Goal: Task Accomplishment & Management: Manage account settings

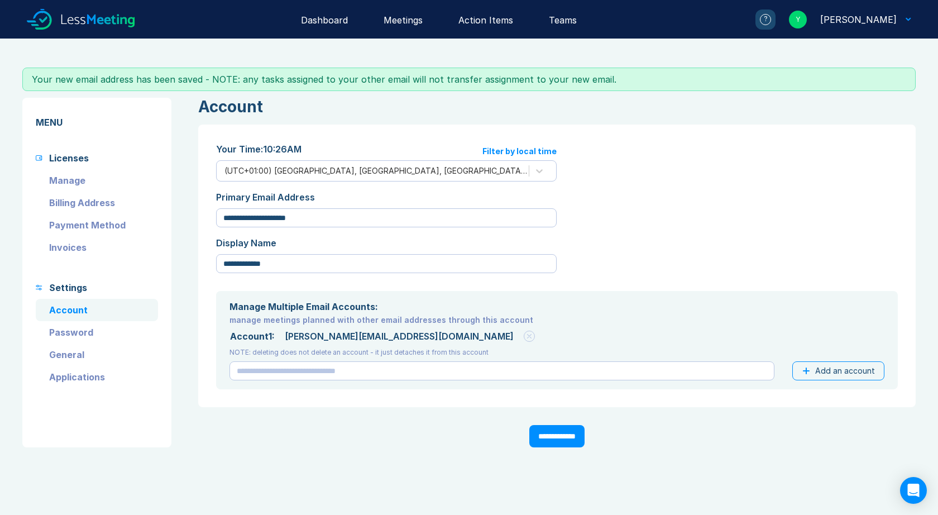
click at [72, 179] on link "Manage" at bounding box center [97, 180] width 122 height 22
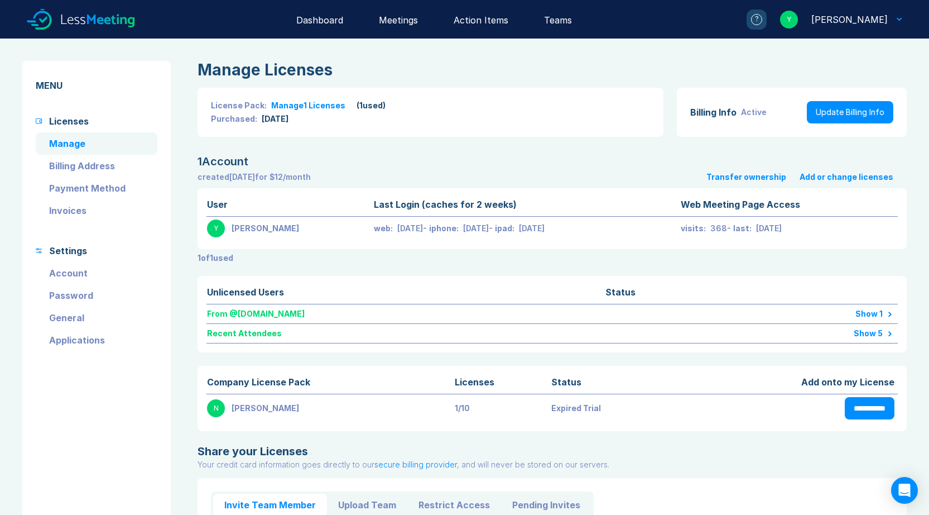
click at [872, 313] on div "Show 1" at bounding box center [812, 313] width 161 height 9
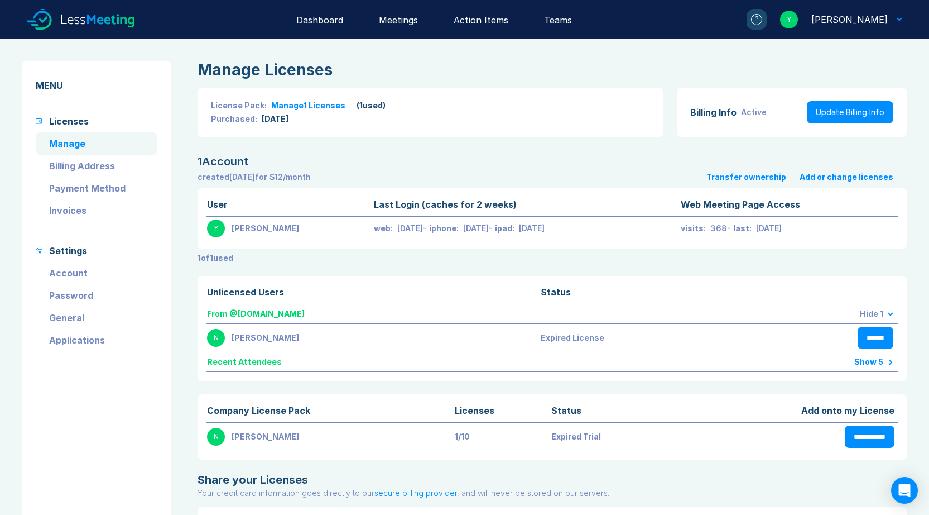
click at [869, 313] on div "Hide 1" at bounding box center [826, 313] width 134 height 9
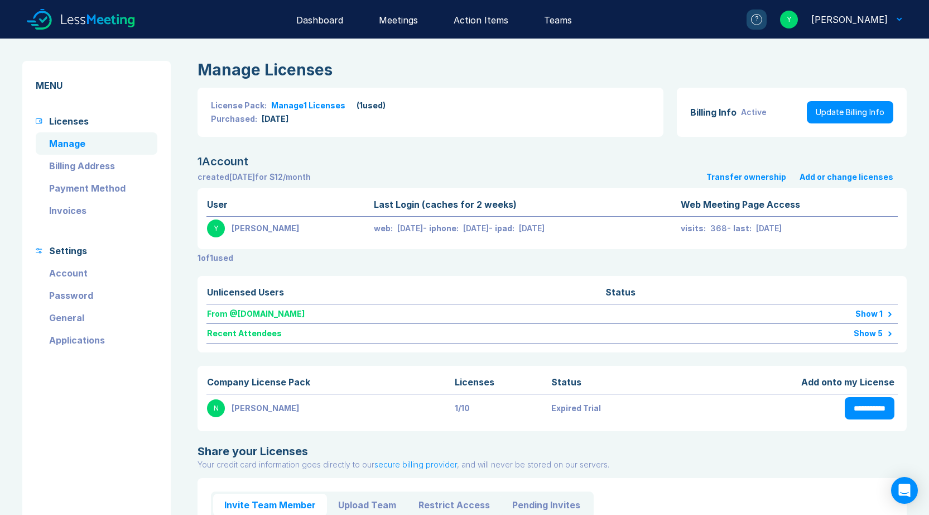
click at [341, 19] on div "Dashboard" at bounding box center [319, 19] width 47 height 39
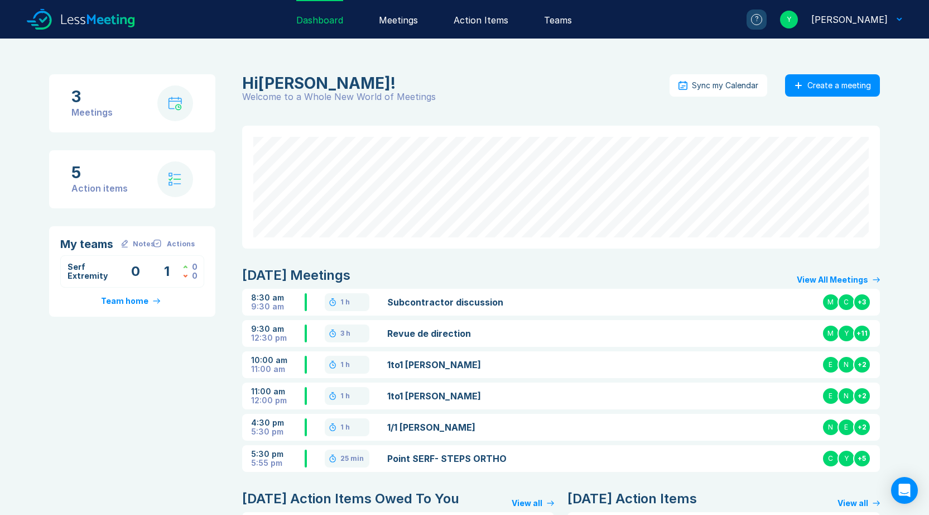
click at [441, 335] on link "Revue de direction" at bounding box center [490, 332] width 206 height 13
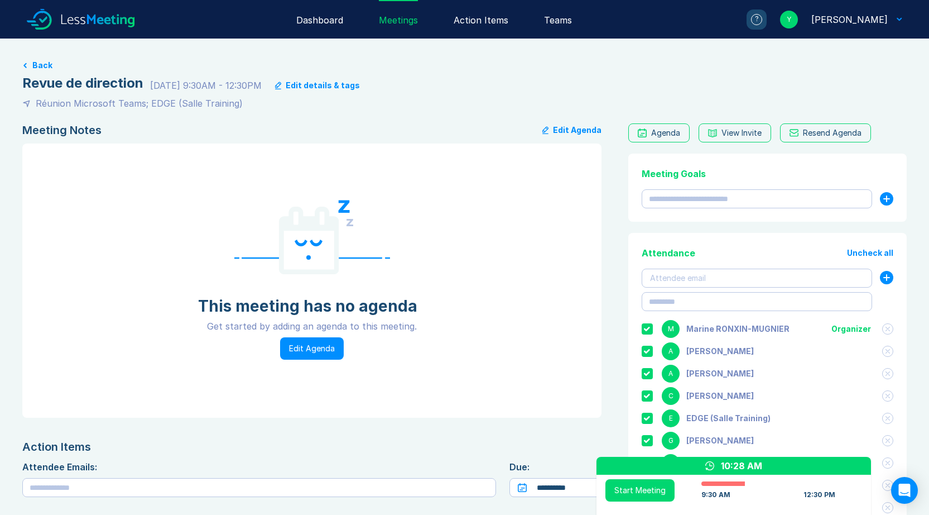
click at [306, 350] on button "Edit Agenda" at bounding box center [312, 348] width 64 height 22
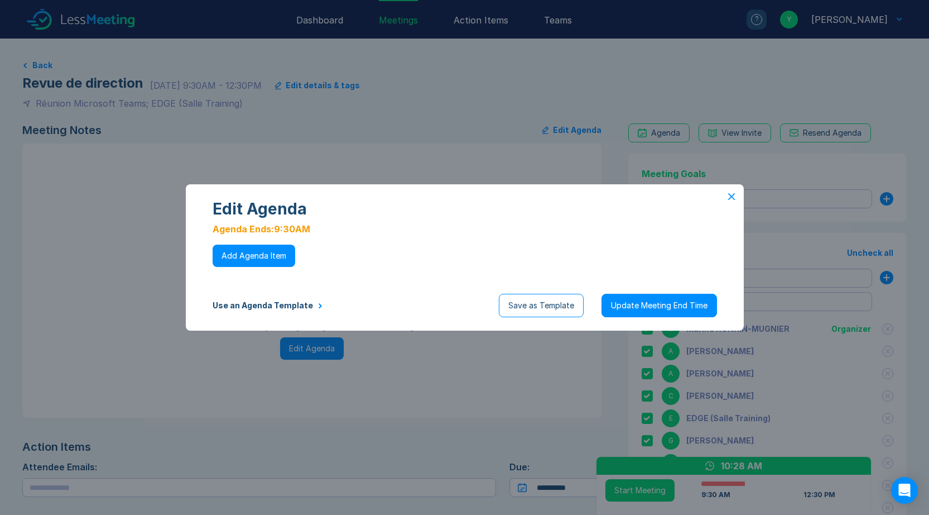
click at [271, 305] on button "Use an Agenda Template" at bounding box center [268, 305] width 110 height 9
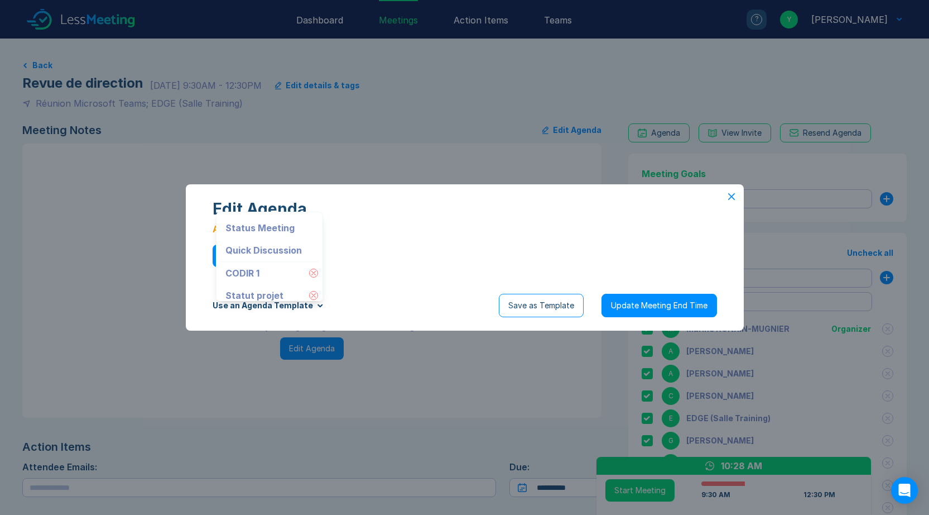
click at [309, 272] on button at bounding box center [313, 272] width 9 height 9
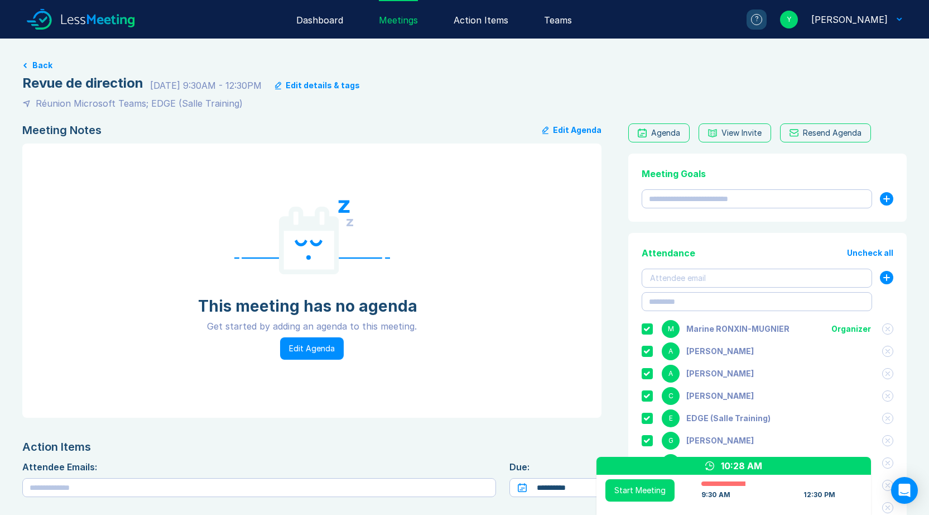
click at [310, 349] on button "Edit Agenda" at bounding box center [312, 348] width 64 height 22
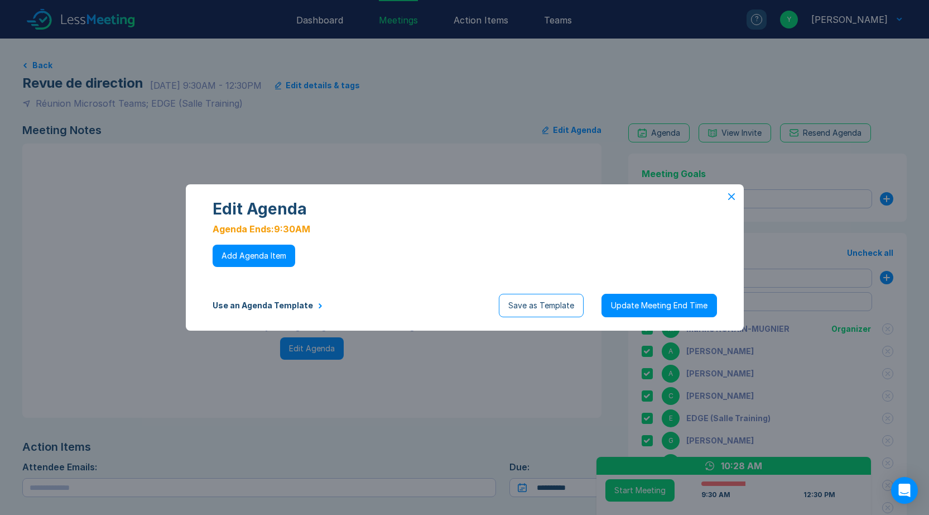
click at [299, 306] on button "Use an Agenda Template" at bounding box center [268, 305] width 110 height 9
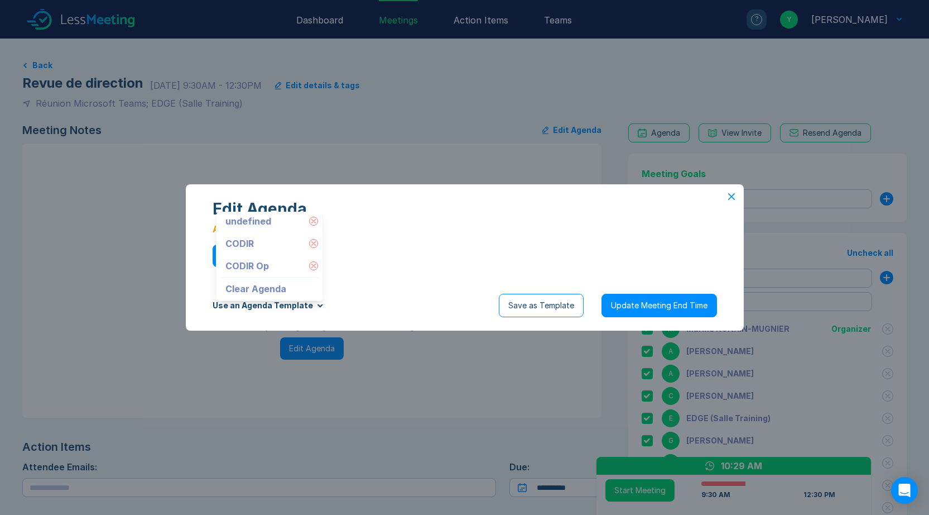
scroll to position [239, 0]
click at [266, 285] on div "Clear Agenda" at bounding box center [265, 284] width 89 height 22
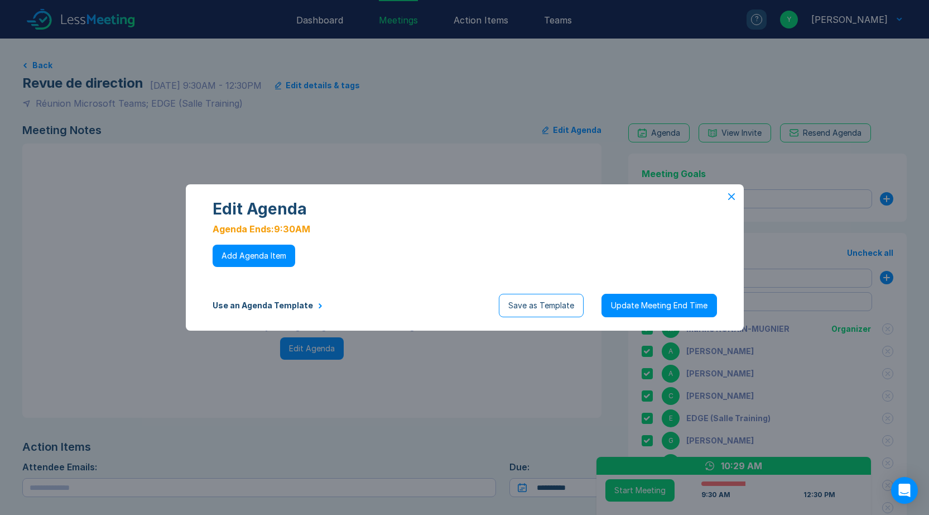
click at [268, 305] on button "Use an Agenda Template" at bounding box center [268, 305] width 110 height 9
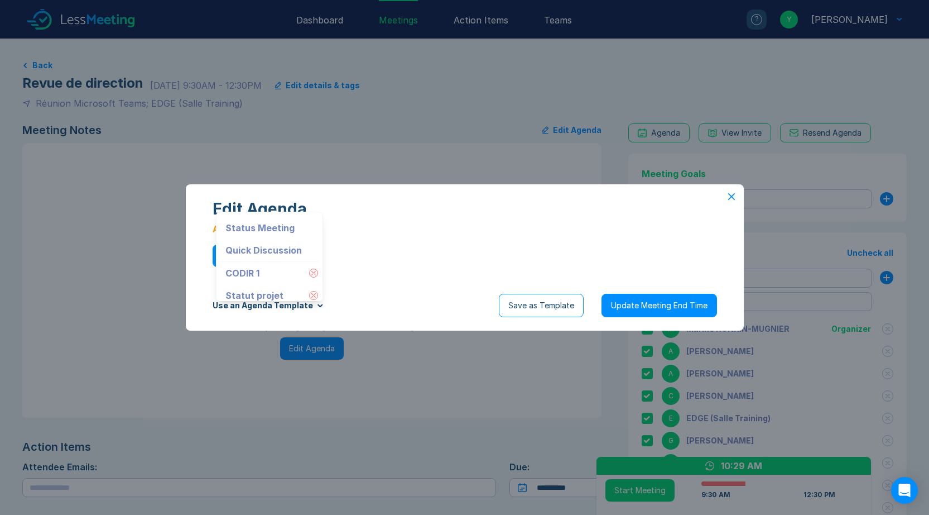
click at [311, 273] on icon at bounding box center [313, 273] width 4 height 4
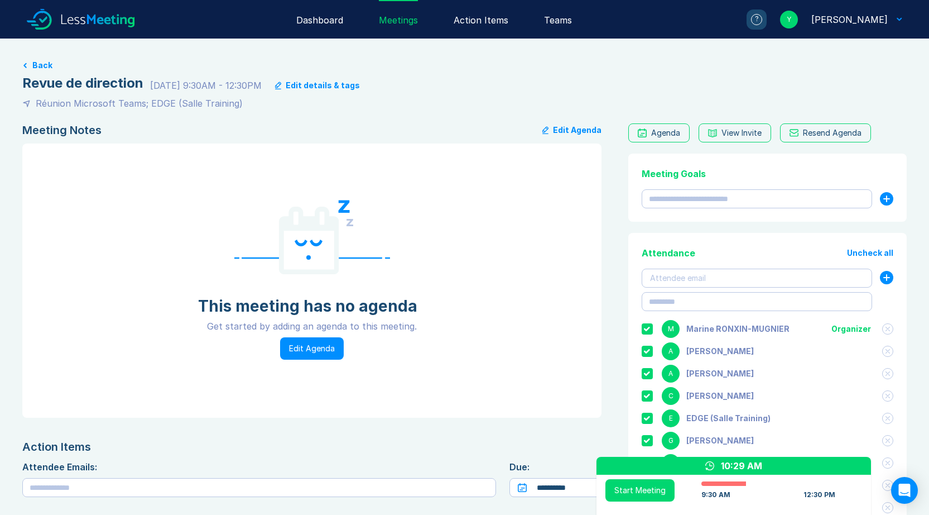
click at [565, 131] on button "Edit Agenda" at bounding box center [571, 129] width 59 height 13
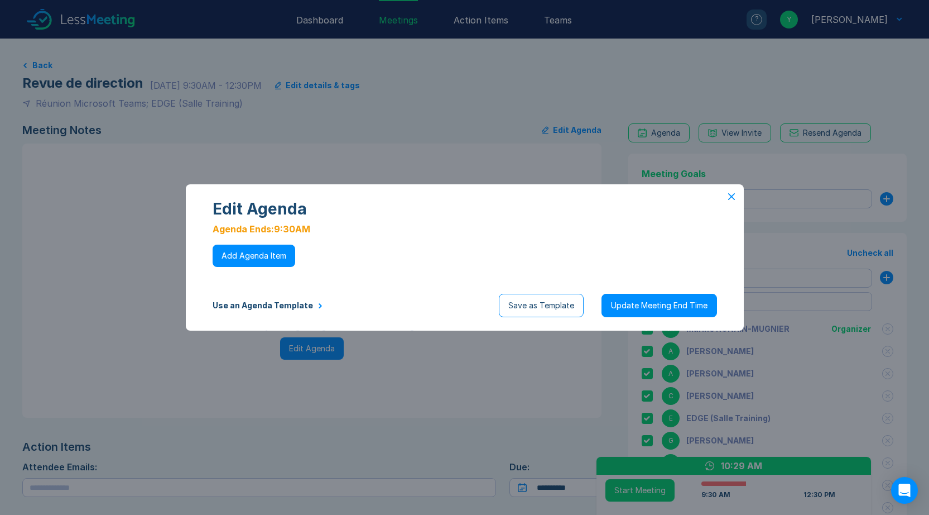
click at [267, 304] on button "Use an Agenda Template" at bounding box center [268, 305] width 110 height 9
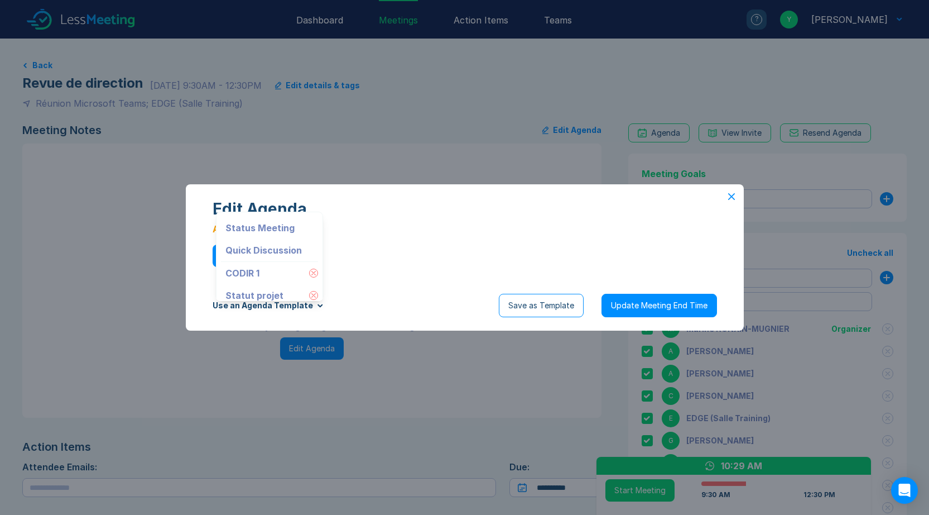
click at [311, 272] on icon at bounding box center [313, 273] width 4 height 4
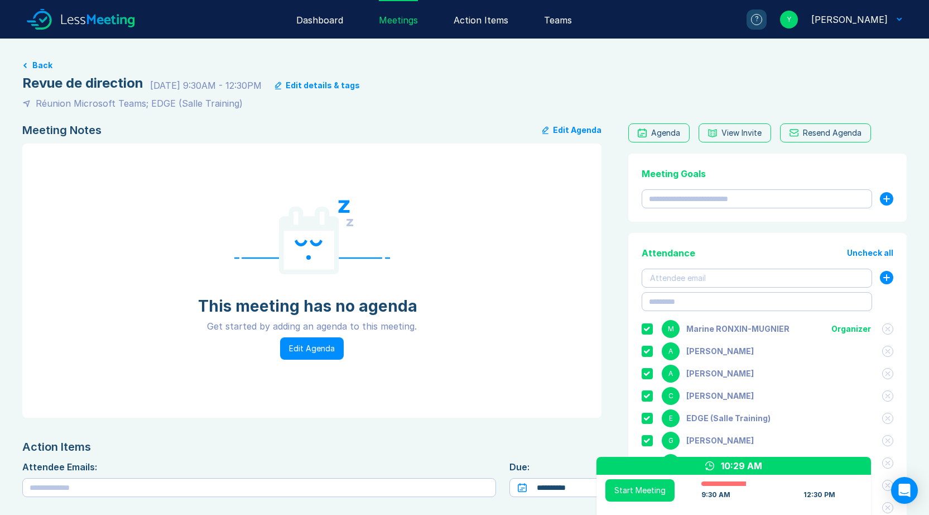
click at [849, 18] on div "[PERSON_NAME]" at bounding box center [849, 19] width 76 height 13
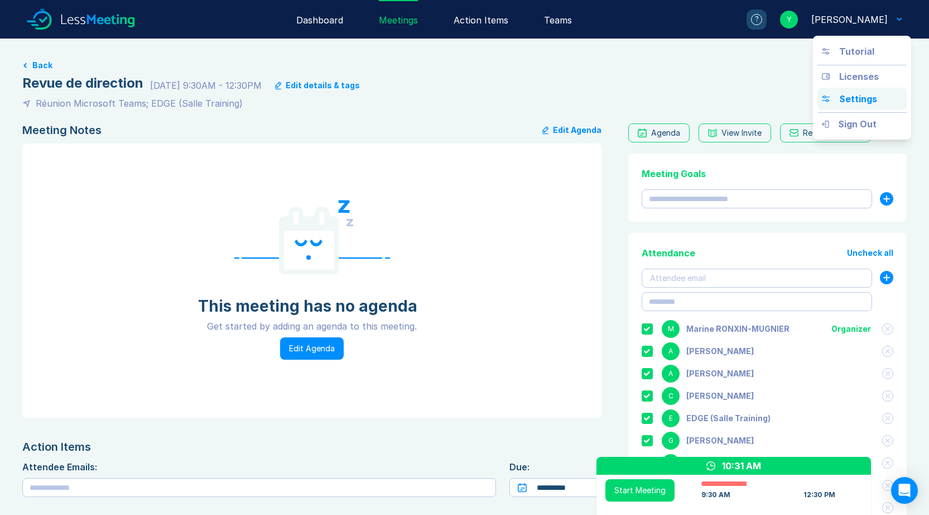
click at [857, 97] on div "Settings" at bounding box center [858, 98] width 38 height 13
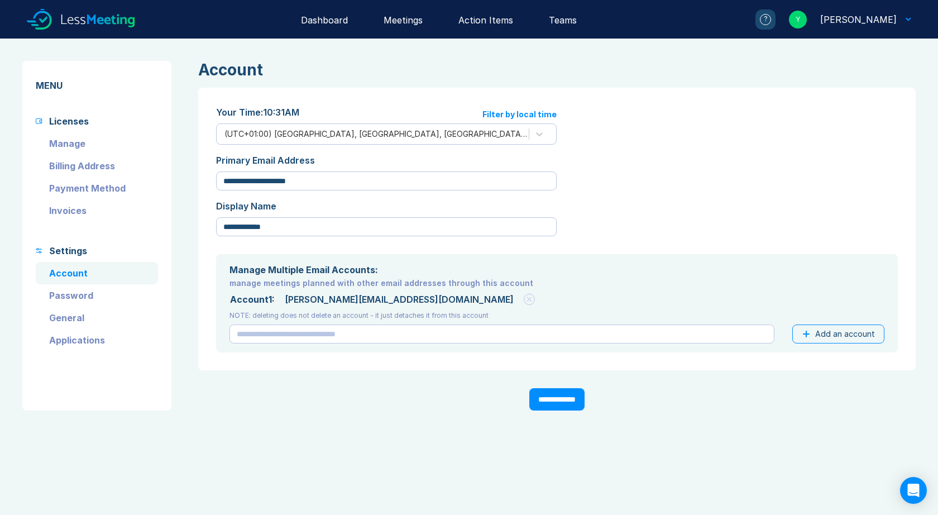
click at [74, 318] on link "General" at bounding box center [97, 317] width 122 height 22
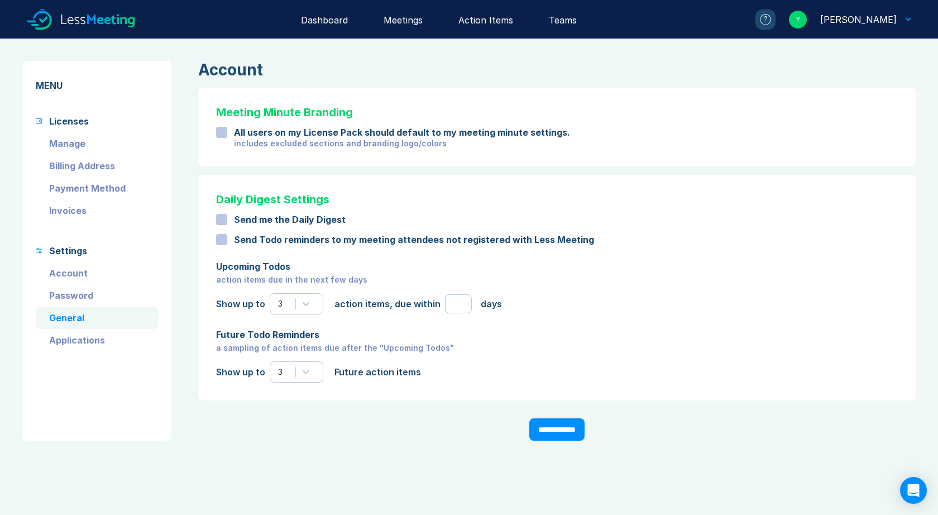
click at [71, 339] on link "Applications" at bounding box center [97, 340] width 122 height 22
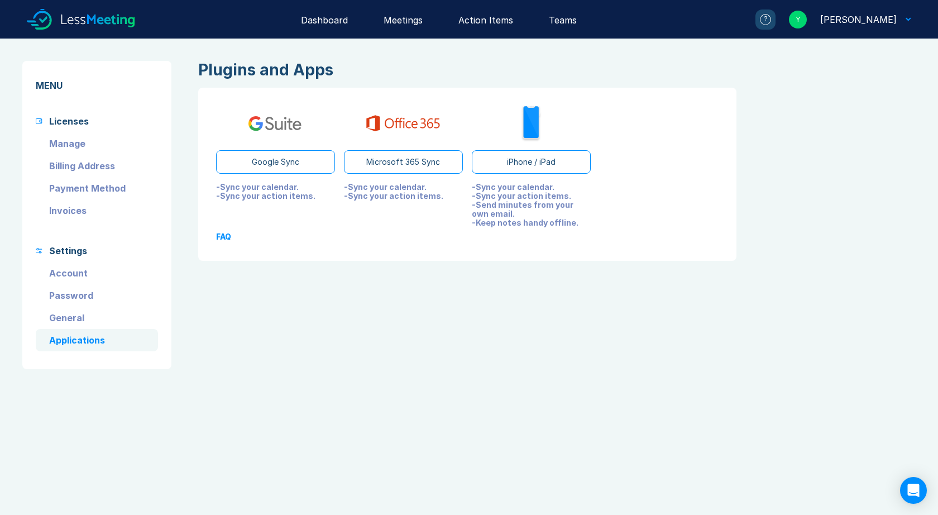
click at [65, 271] on link "Account" at bounding box center [97, 273] width 122 height 22
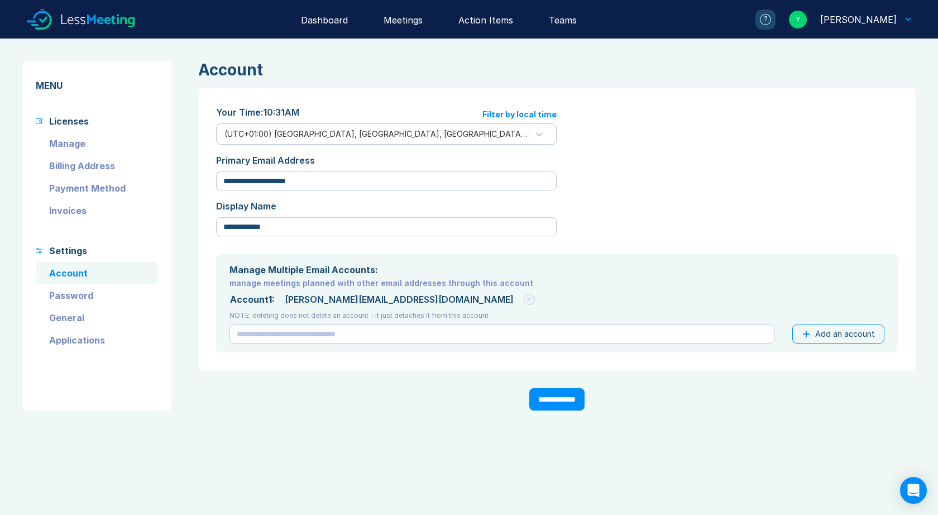
click at [338, 22] on div "Dashboard" at bounding box center [324, 19] width 47 height 39
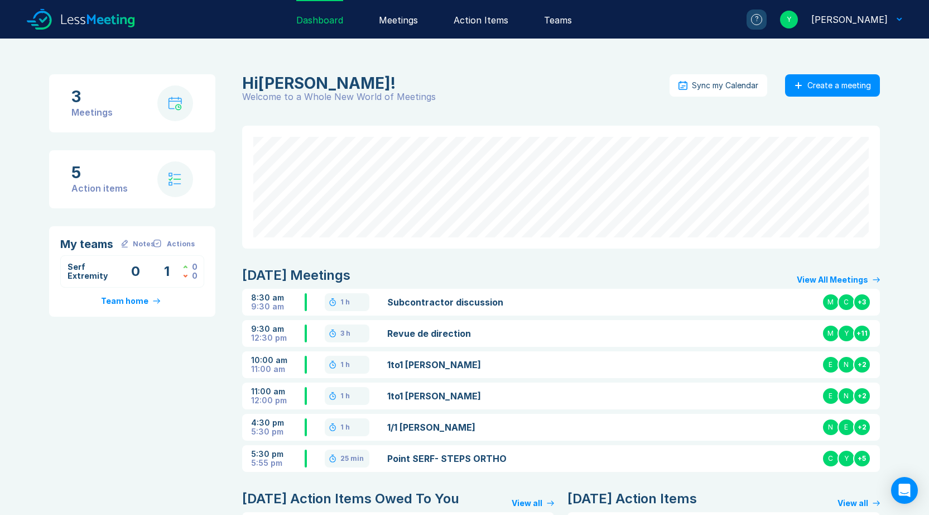
click at [406, 24] on div "Meetings" at bounding box center [398, 19] width 39 height 39
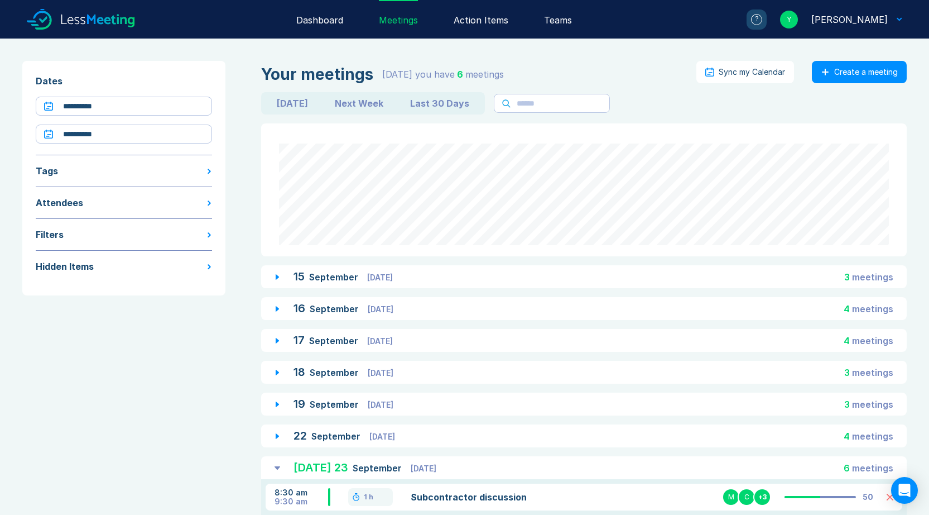
click at [740, 71] on div "Sync my Calendar" at bounding box center [752, 72] width 66 height 9
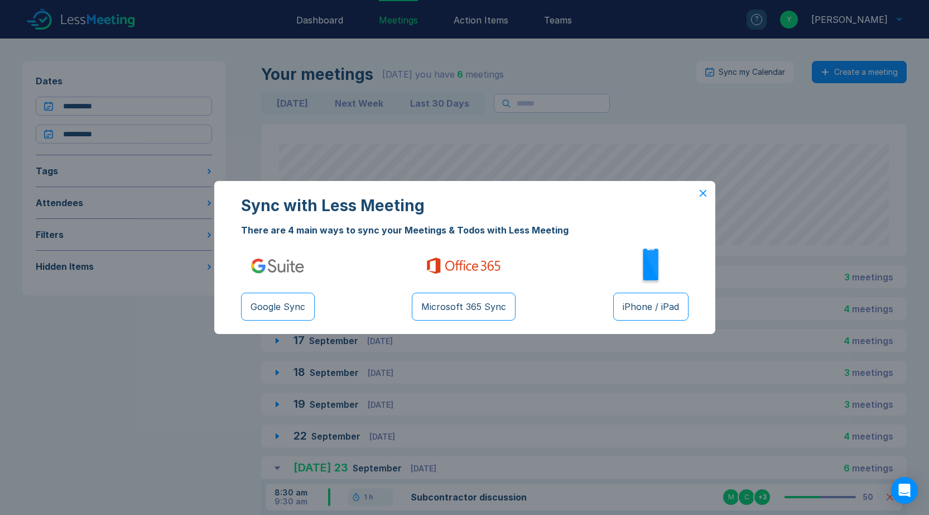
click at [461, 305] on button "Microsoft 365 Sync" at bounding box center [464, 306] width 104 height 28
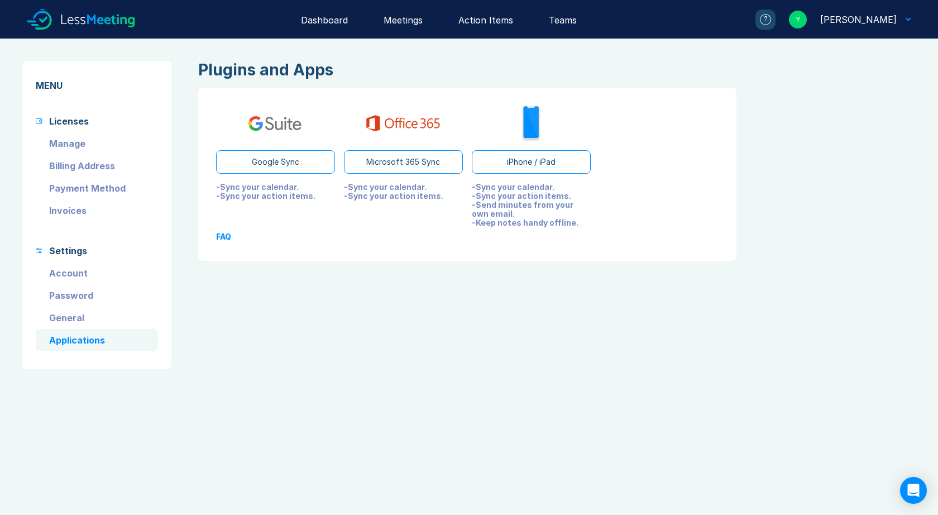
click at [344, 18] on div "Dashboard" at bounding box center [324, 19] width 47 height 39
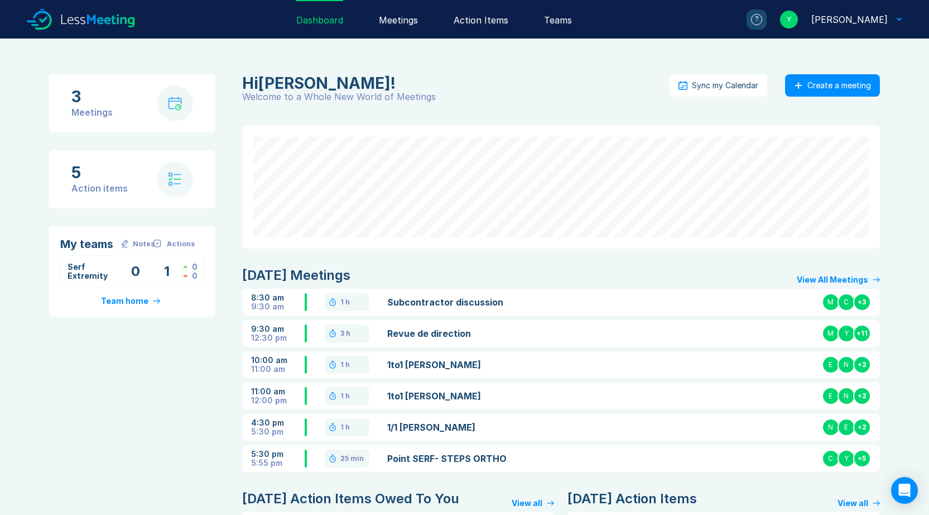
click at [419, 302] on link "Subcontractor discussion" at bounding box center [490, 301] width 206 height 13
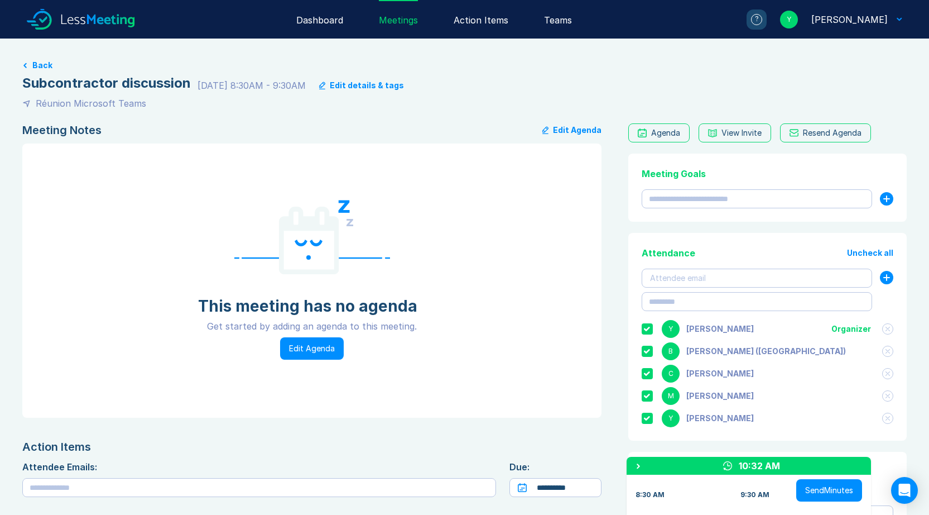
click at [564, 130] on button "Edit Agenda" at bounding box center [571, 129] width 59 height 13
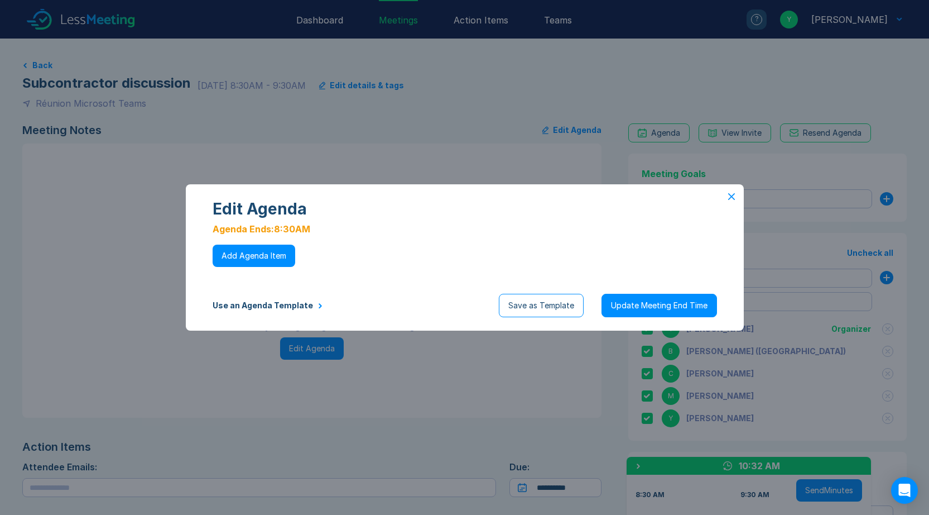
click at [290, 305] on button "Use an Agenda Template" at bounding box center [268, 305] width 110 height 9
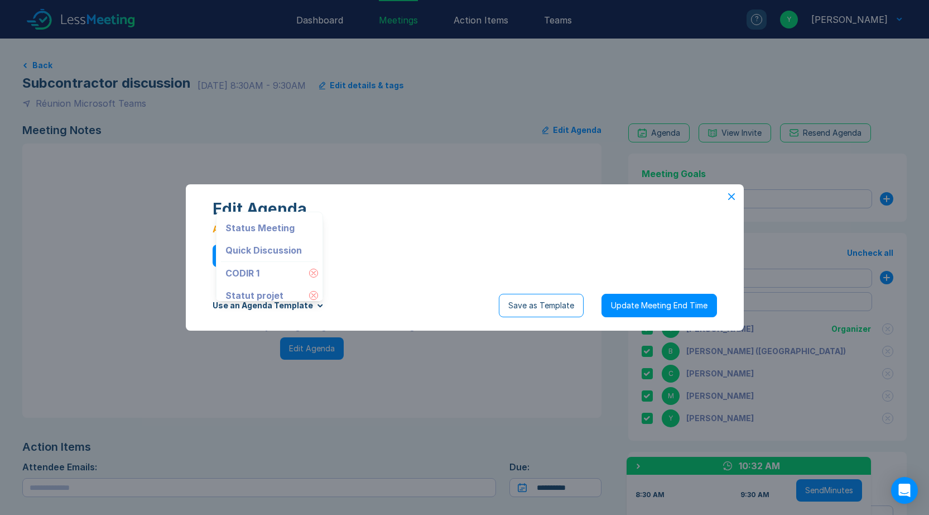
click at [362, 291] on div "Edit Agenda Agenda Ends: 8:30AM To pick up a draggable item, press the space ba…" at bounding box center [465, 261] width 540 height 122
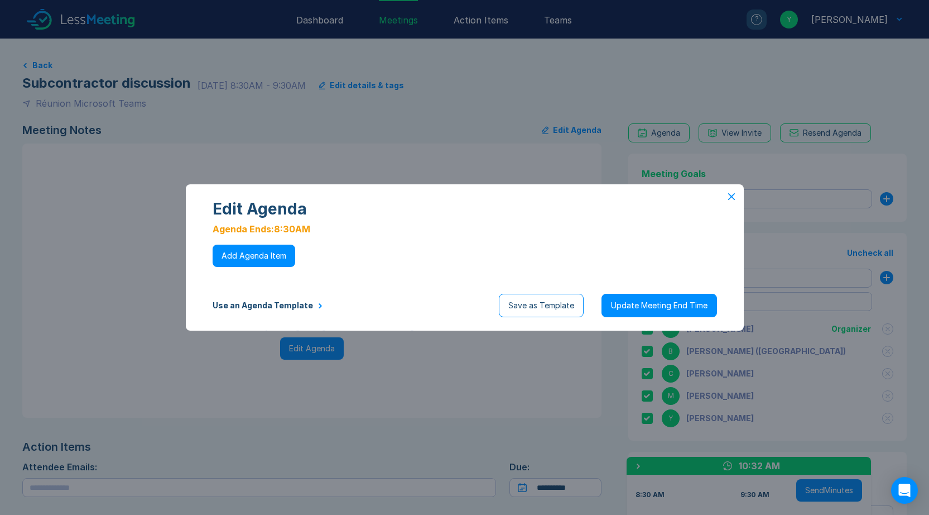
click at [247, 254] on button "Add Agenda Item" at bounding box center [254, 255] width 83 height 22
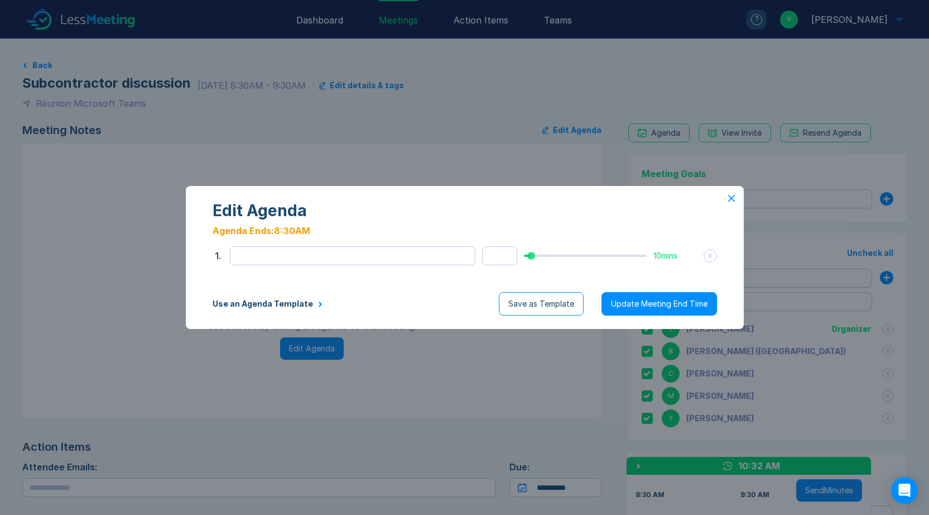
click at [731, 197] on icon at bounding box center [731, 198] width 6 height 6
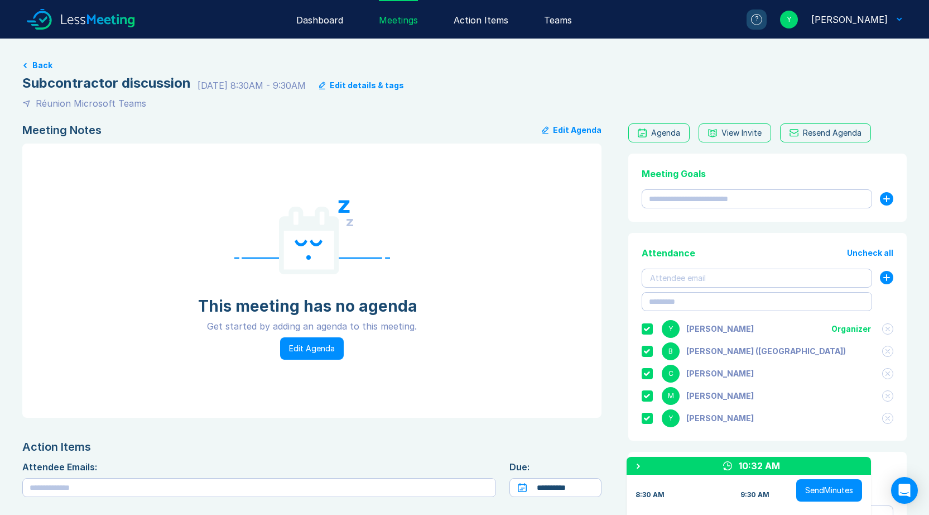
click at [301, 349] on button "Edit Agenda" at bounding box center [312, 348] width 64 height 22
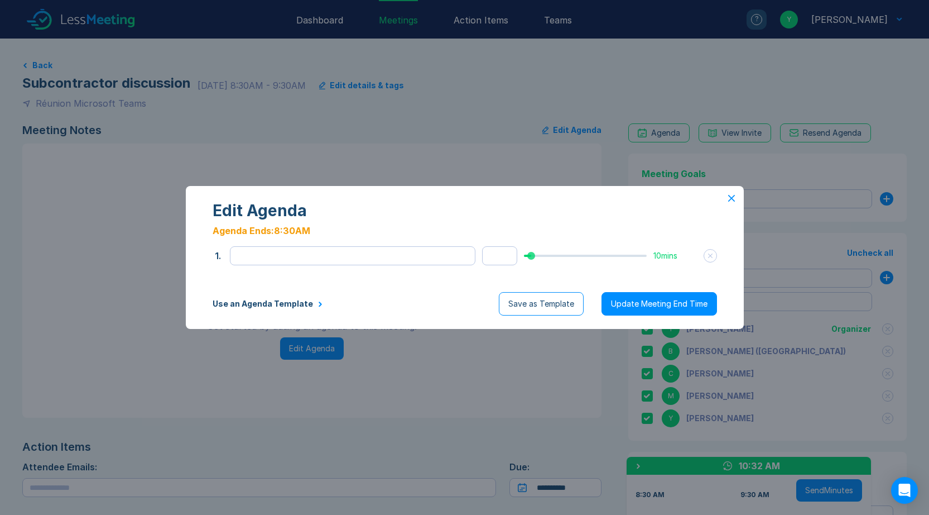
click at [302, 301] on button "Use an Agenda Template" at bounding box center [268, 303] width 110 height 9
click at [311, 225] on icon at bounding box center [313, 224] width 4 height 4
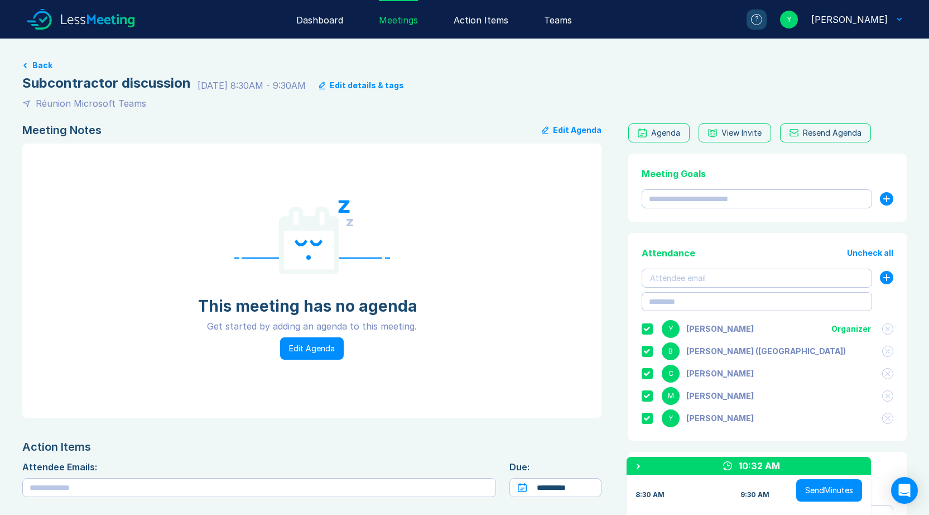
click at [479, 22] on div "Action Items" at bounding box center [481, 19] width 55 height 39
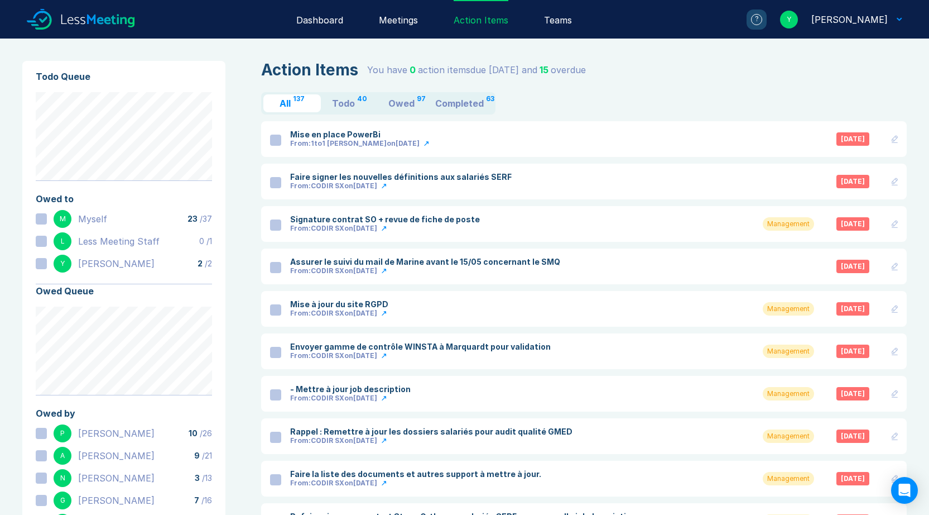
click at [73, 21] on icon at bounding box center [81, 19] width 108 height 39
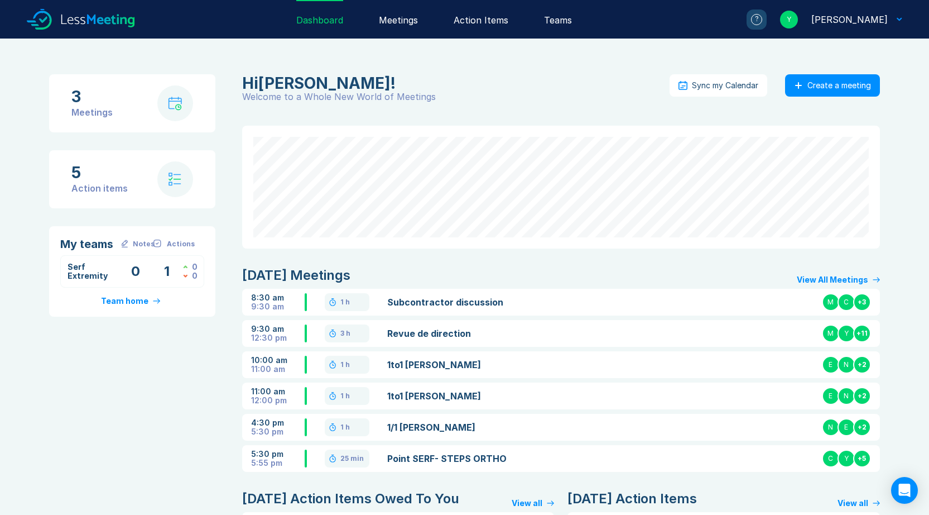
click at [762, 17] on div "?" at bounding box center [756, 19] width 11 height 11
click at [562, 20] on div "Teams" at bounding box center [558, 19] width 28 height 39
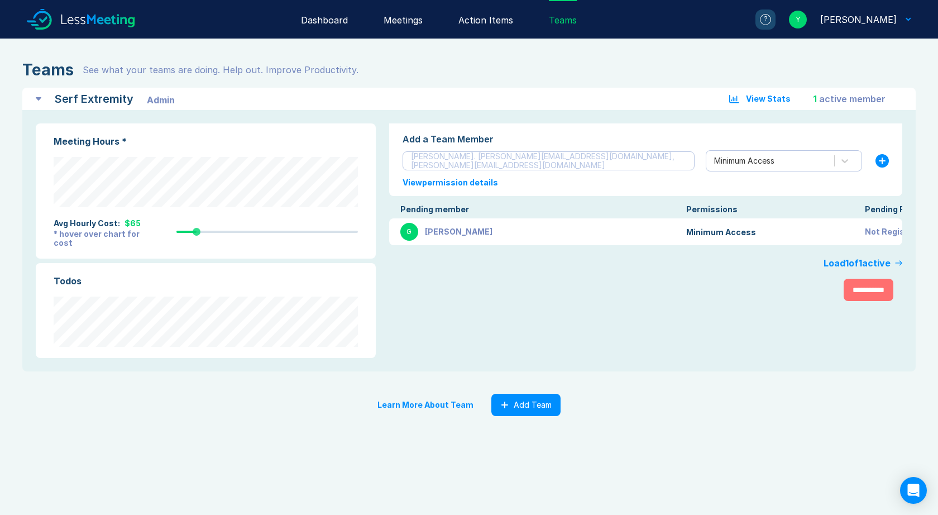
click at [468, 231] on div "[PERSON_NAME]" at bounding box center [459, 231] width 68 height 9
click at [436, 404] on link "Learn More About Team" at bounding box center [425, 404] width 96 height 9
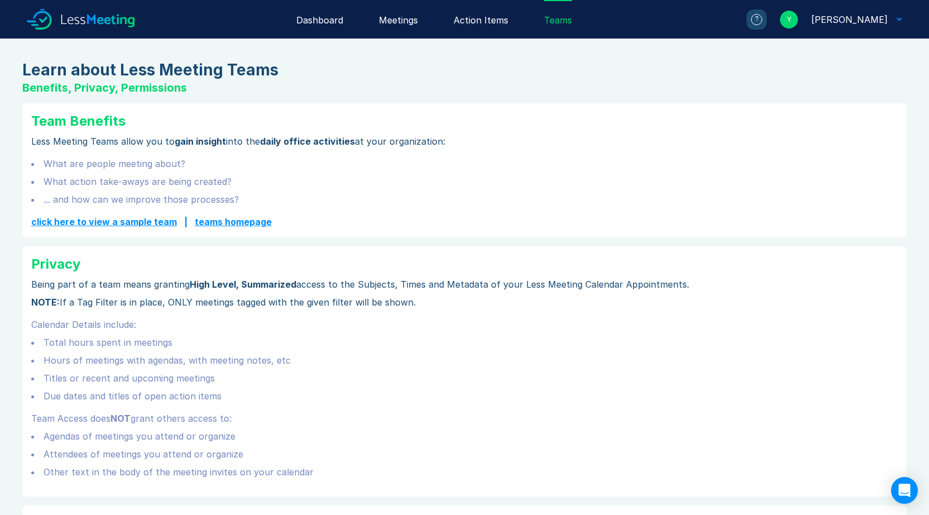
click at [560, 20] on div "Teams" at bounding box center [558, 19] width 28 height 39
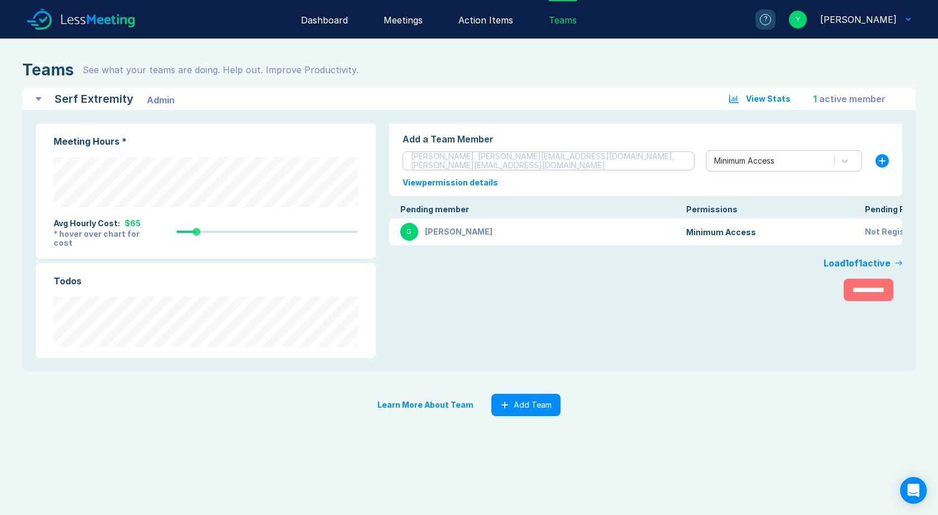
click at [504, 17] on div "Action Items" at bounding box center [485, 19] width 55 height 39
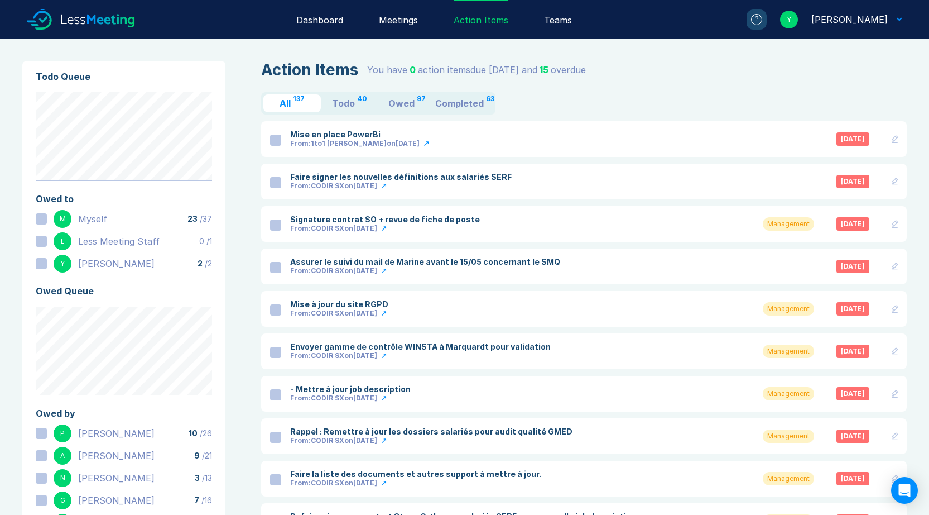
click at [345, 102] on div "Todo" at bounding box center [343, 103] width 23 height 9
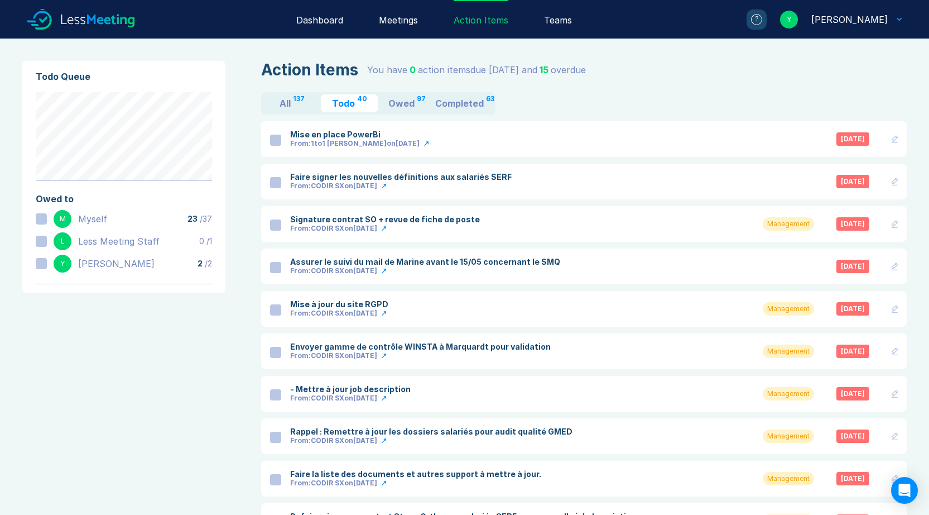
click at [39, 264] on div at bounding box center [41, 263] width 11 height 11
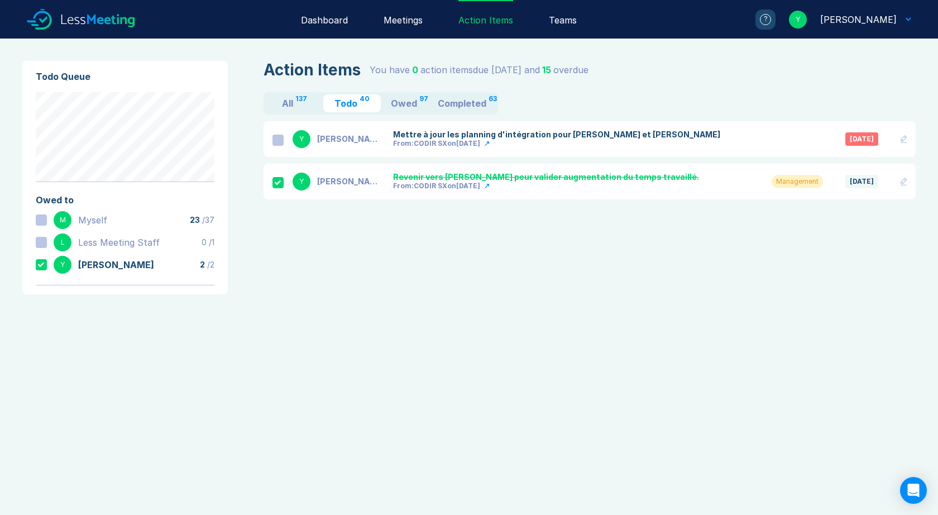
click at [41, 263] on icon at bounding box center [41, 264] width 7 height 4
click at [40, 220] on div at bounding box center [41, 219] width 11 height 11
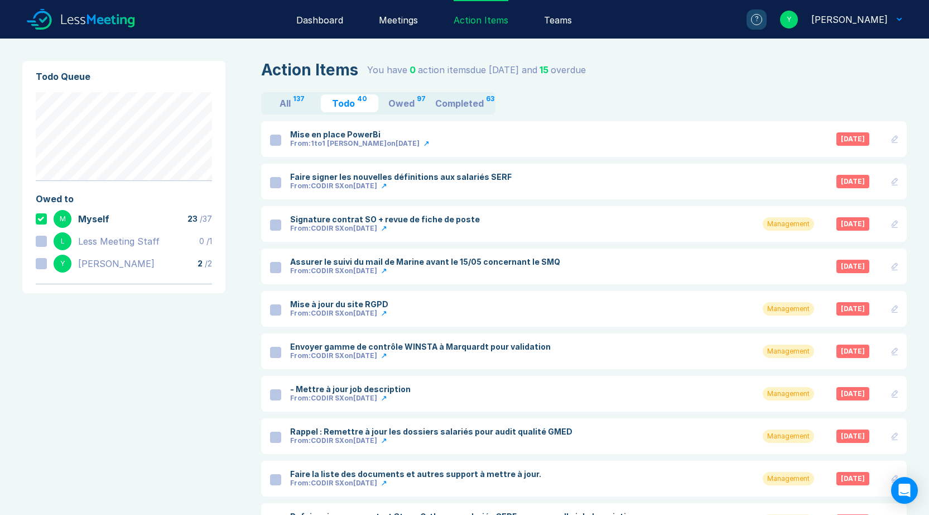
click at [455, 105] on div "Completed" at bounding box center [459, 103] width 49 height 9
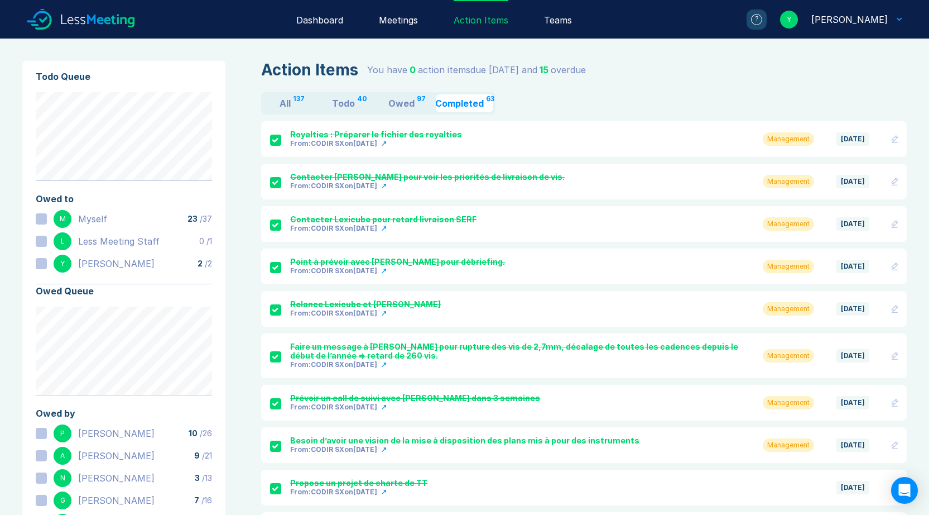
click at [409, 102] on div "Owed" at bounding box center [401, 103] width 26 height 9
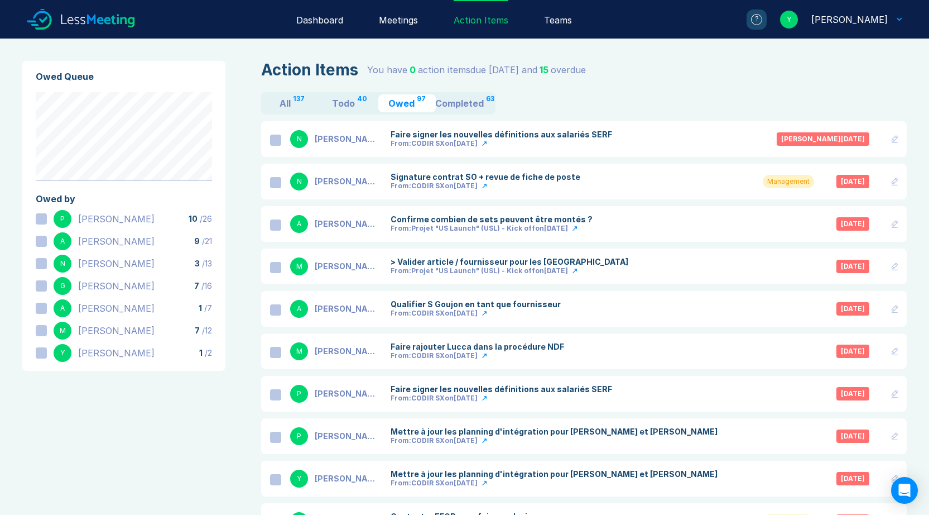
click at [411, 22] on div "Meetings" at bounding box center [398, 19] width 39 height 39
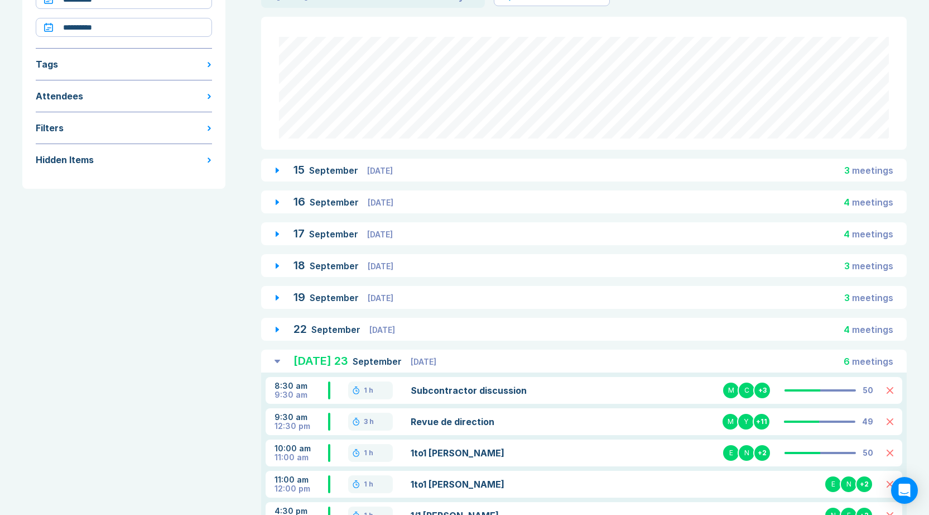
scroll to position [126, 0]
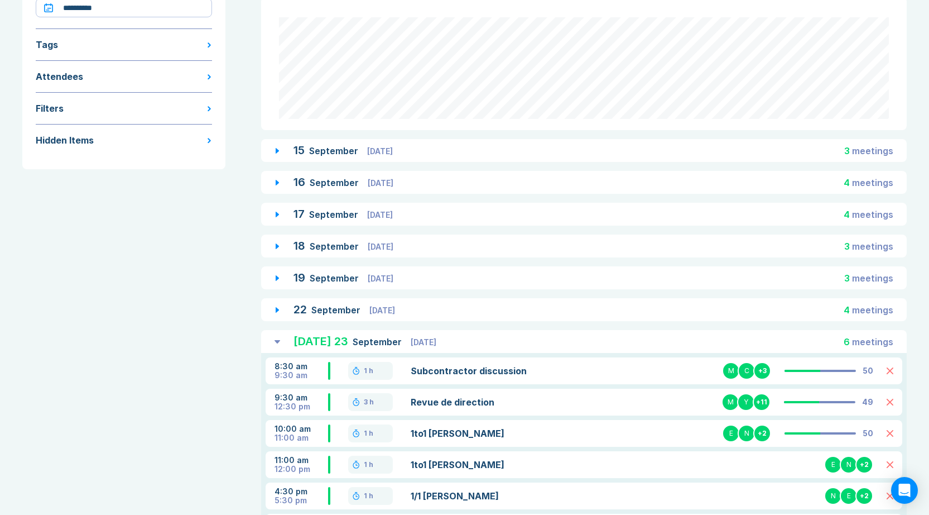
click at [277, 215] on icon at bounding box center [277, 214] width 3 height 6
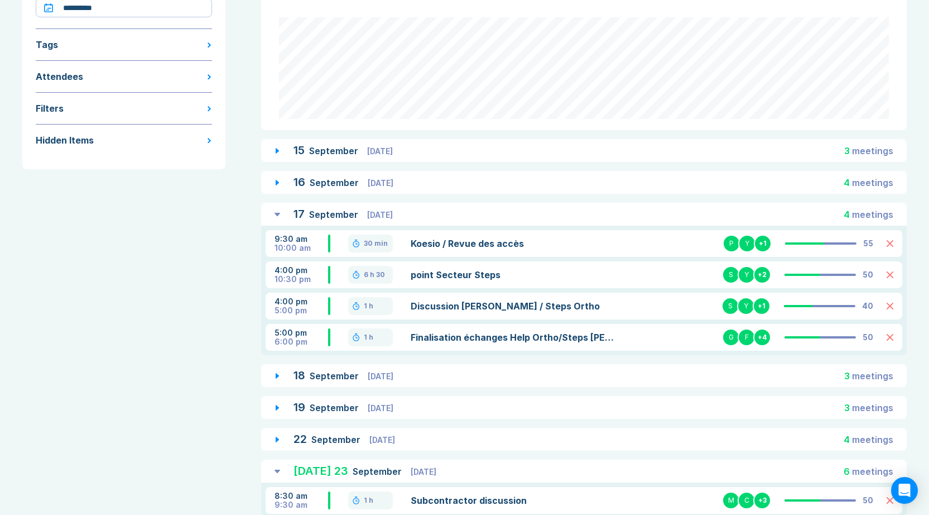
click at [277, 215] on icon at bounding box center [278, 214] width 6 height 3
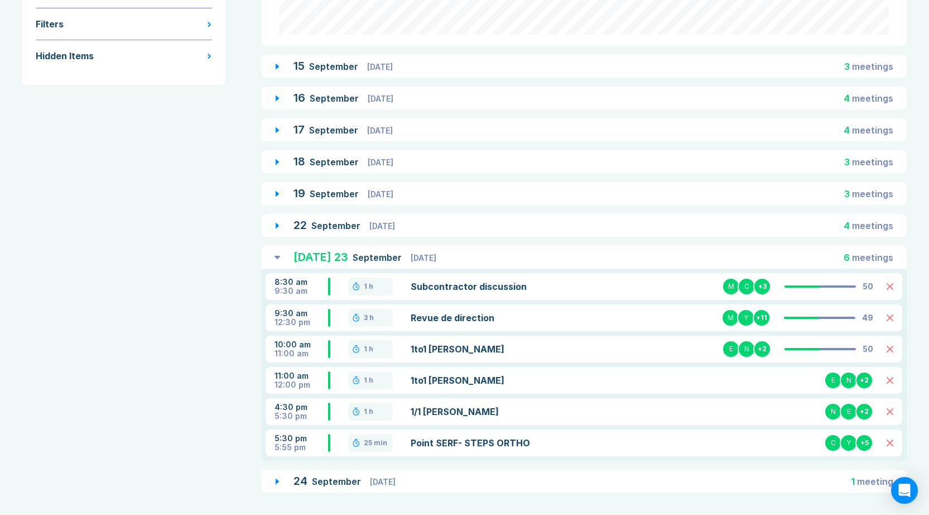
scroll to position [210, 0]
click at [888, 348] on icon at bounding box center [890, 348] width 7 height 7
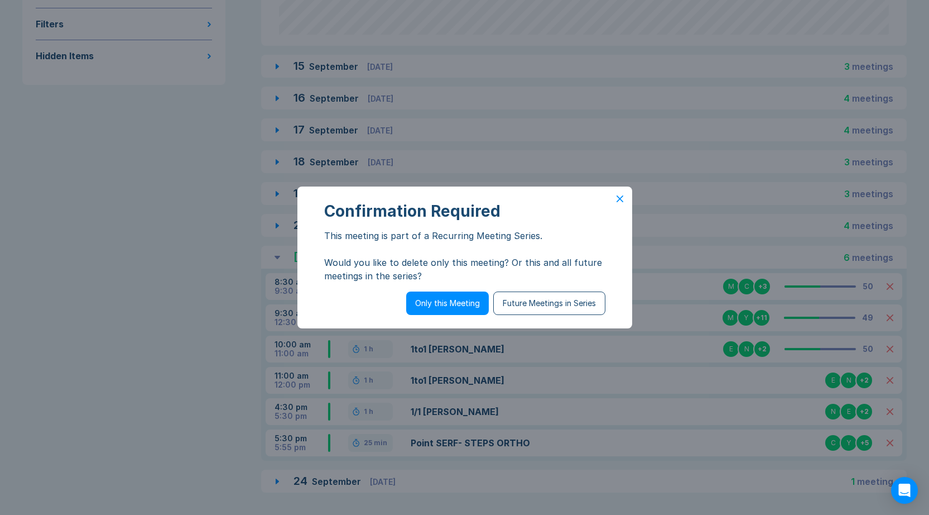
click at [620, 198] on icon at bounding box center [620, 199] width 6 height 6
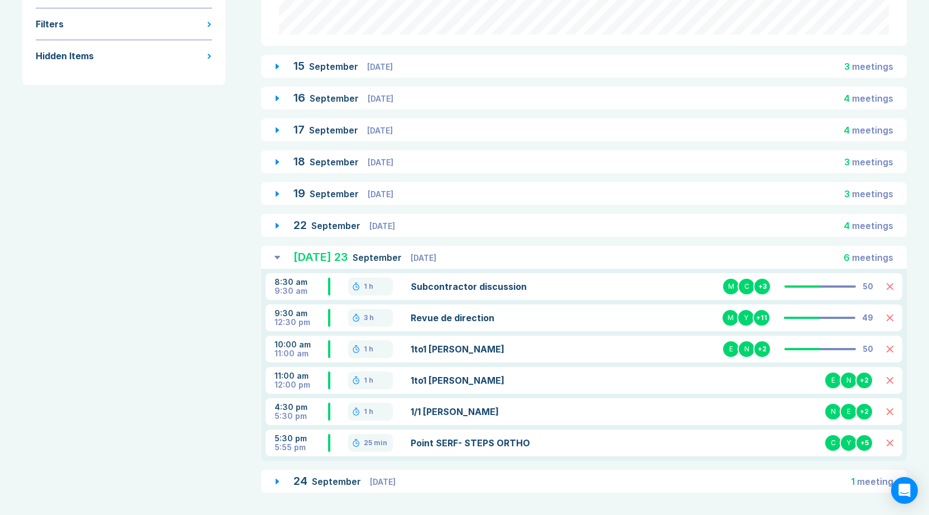
click at [890, 348] on icon at bounding box center [890, 349] width 6 height 6
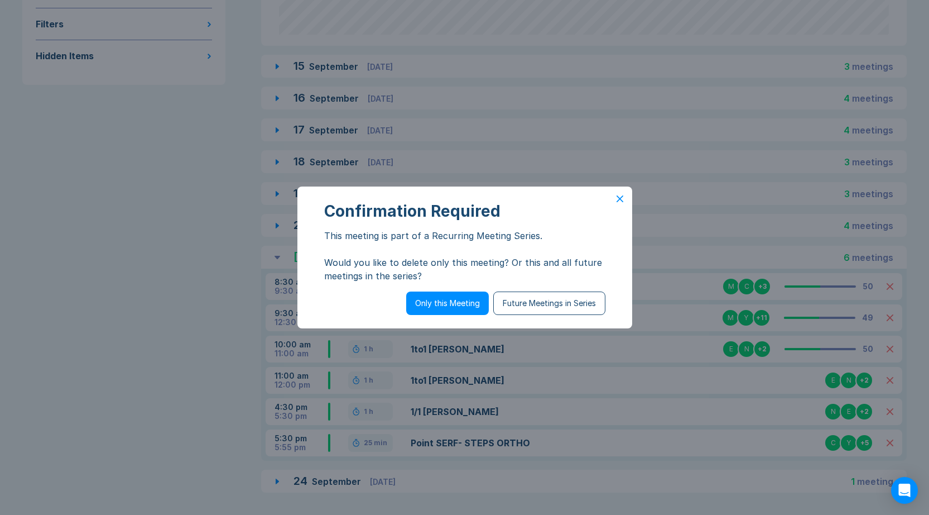
click at [529, 303] on button "Future Meetings in Series" at bounding box center [549, 302] width 112 height 23
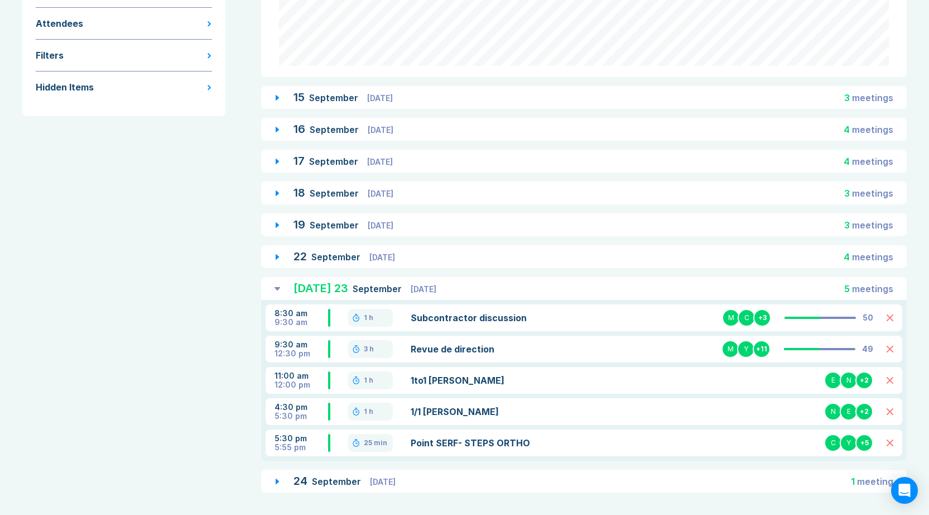
scroll to position [179, 0]
click at [891, 378] on icon at bounding box center [890, 380] width 7 height 7
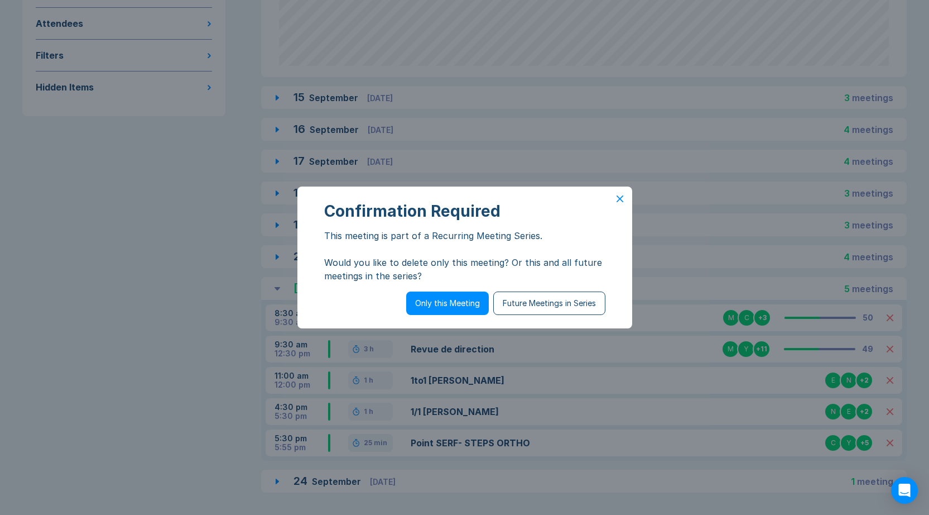
click at [528, 304] on button "Future Meetings in Series" at bounding box center [549, 302] width 112 height 23
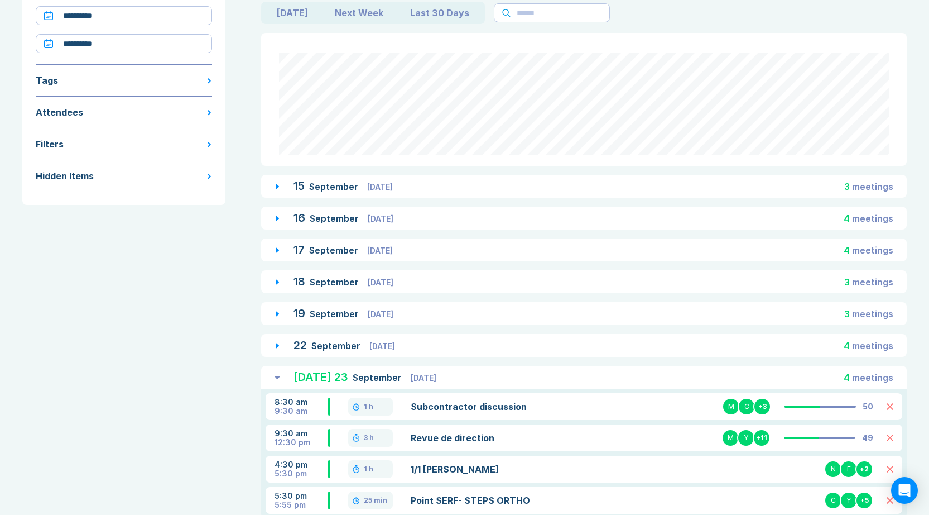
scroll to position [148, 0]
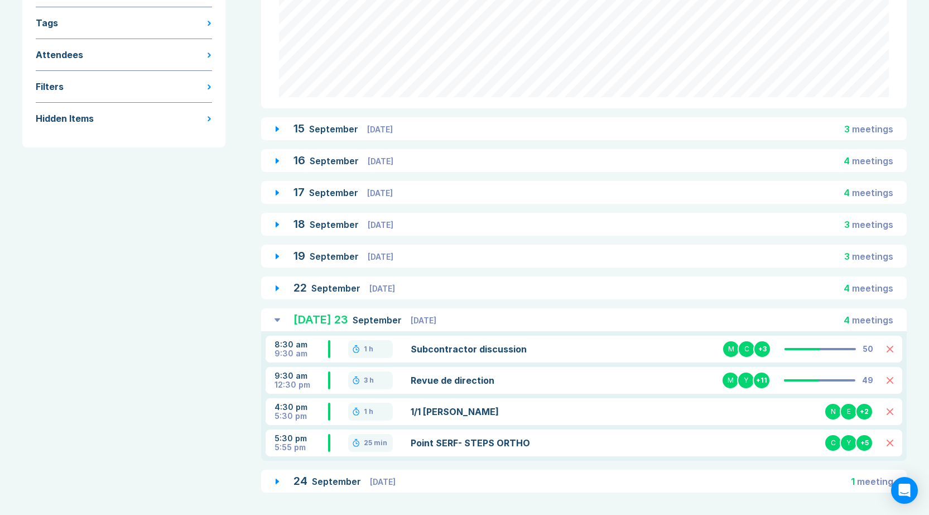
click at [277, 318] on div "Today 23 September Tuesday 4 meeting s" at bounding box center [584, 319] width 646 height 23
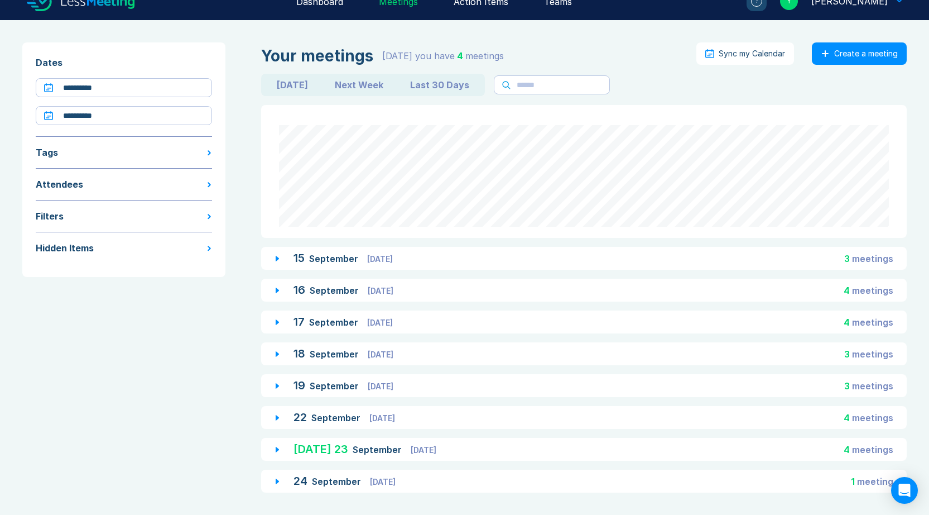
click at [279, 481] on icon at bounding box center [277, 481] width 3 height 6
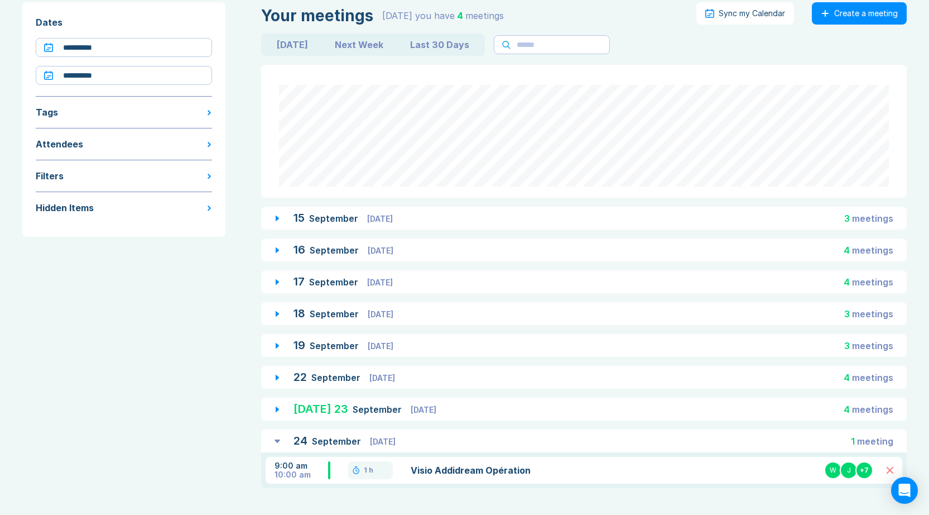
scroll to position [59, 0]
click at [348, 46] on button "Next Week" at bounding box center [358, 45] width 75 height 18
type input "**********"
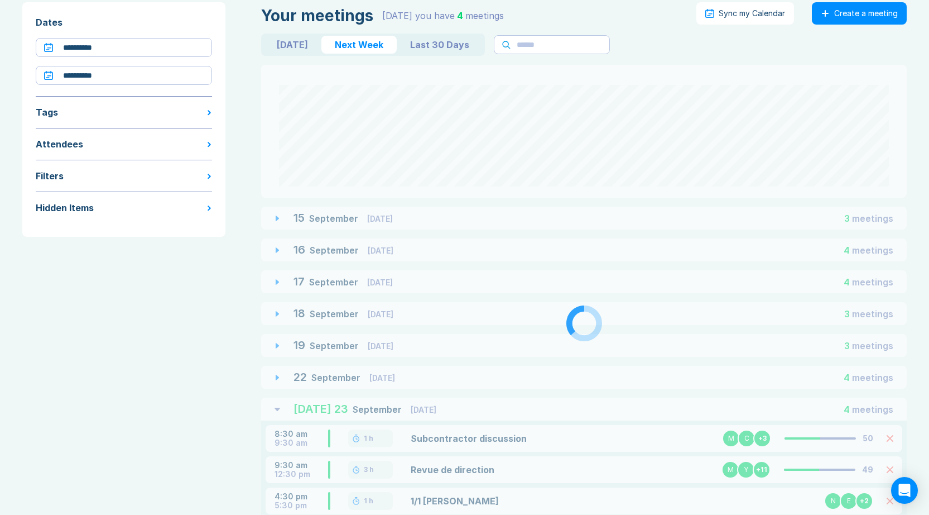
scroll to position [0, 0]
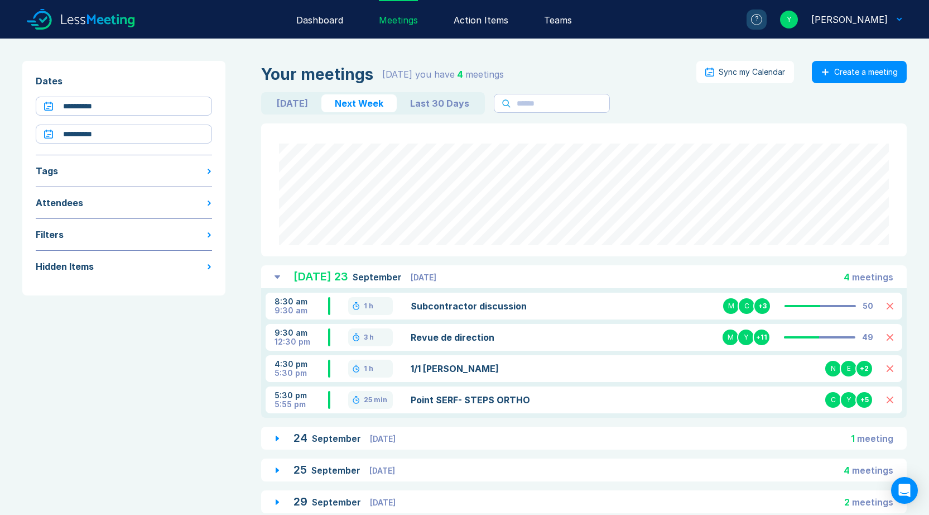
click at [276, 469] on icon at bounding box center [277, 470] width 3 height 6
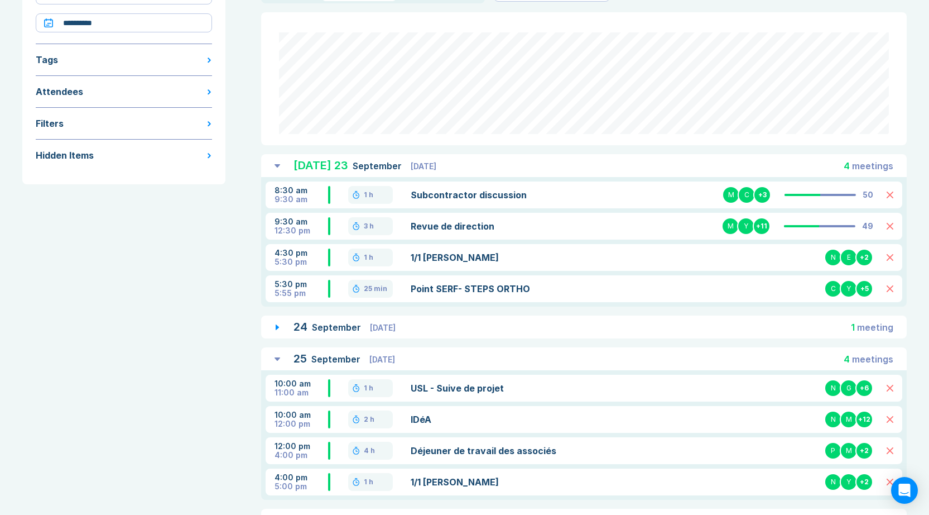
scroll to position [109, 0]
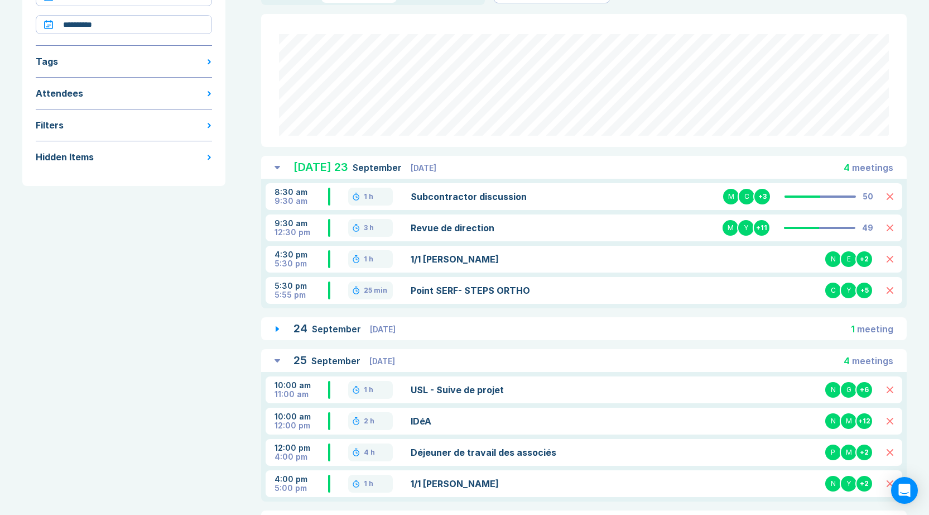
click at [890, 259] on icon at bounding box center [890, 259] width 6 height 6
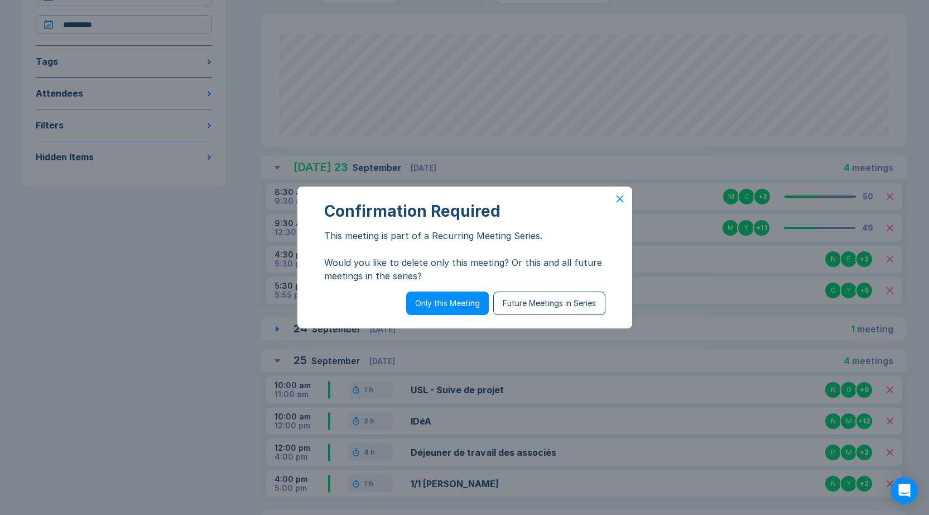
click at [459, 301] on button "Only this Meeting" at bounding box center [447, 302] width 83 height 23
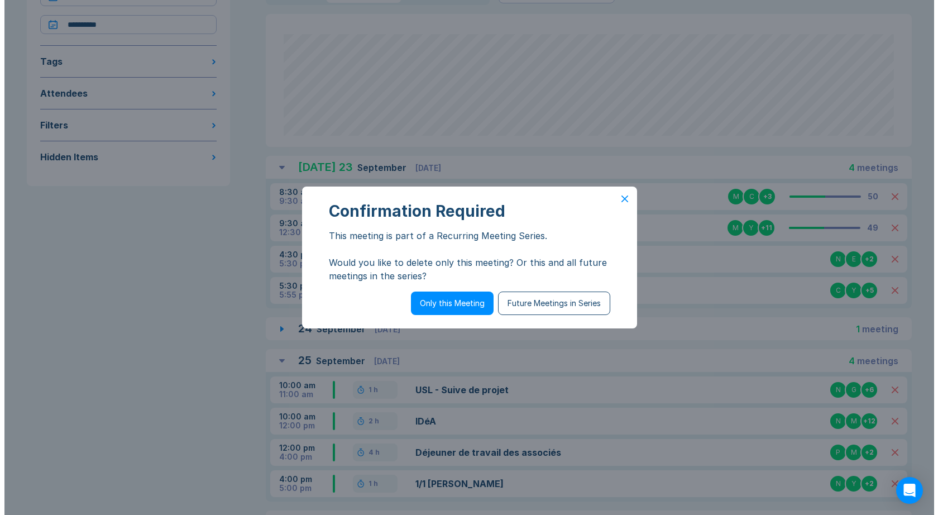
scroll to position [0, 0]
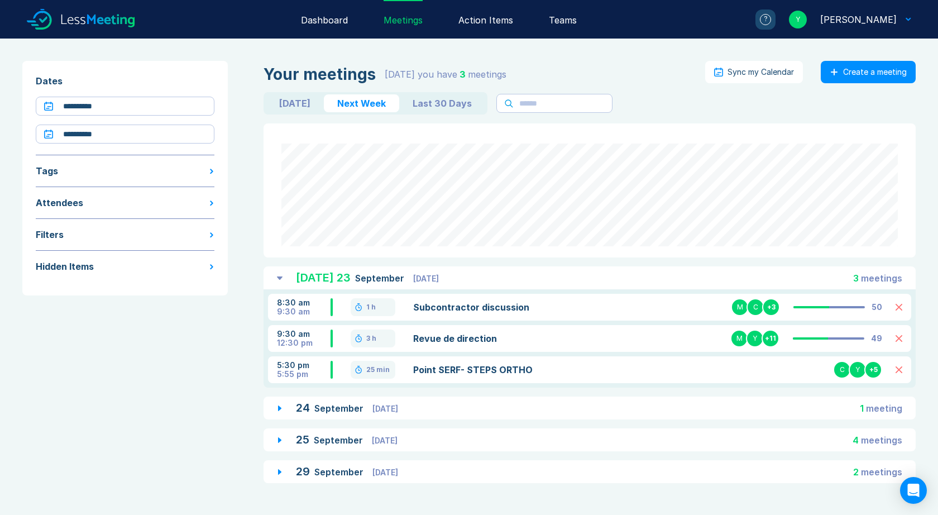
click at [435, 335] on link "Revue de direction" at bounding box center [517, 337] width 208 height 13
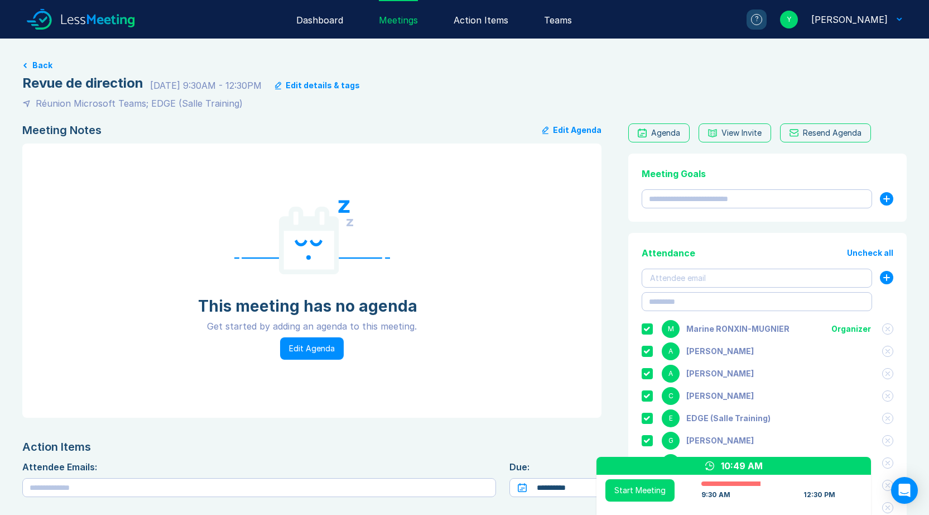
click at [627, 486] on button "Start Meeting" at bounding box center [639, 490] width 69 height 22
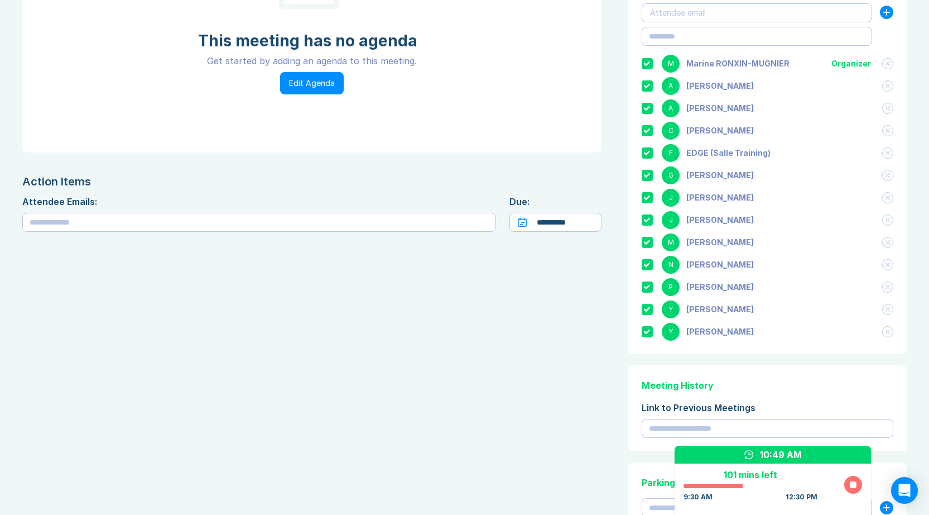
scroll to position [263, 0]
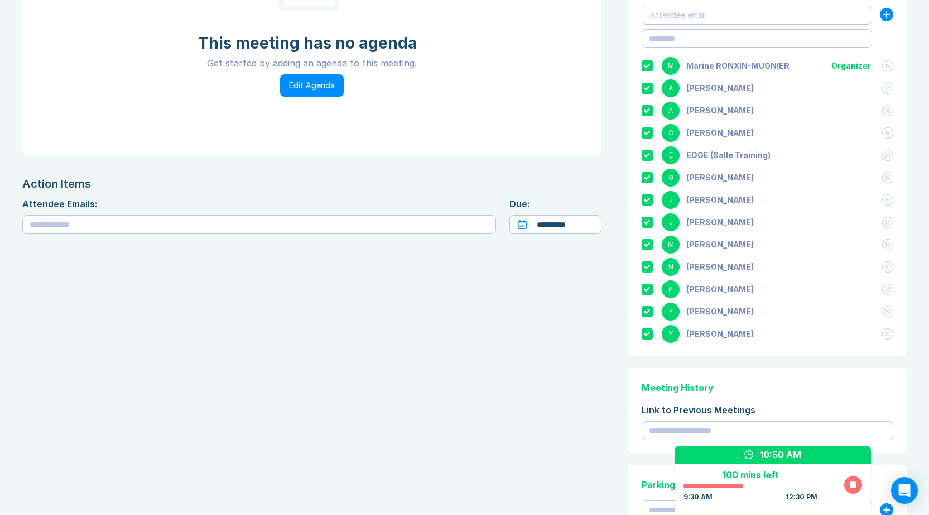
click at [886, 335] on icon at bounding box center [888, 333] width 4 height 4
click at [886, 311] on icon at bounding box center [888, 311] width 4 height 4
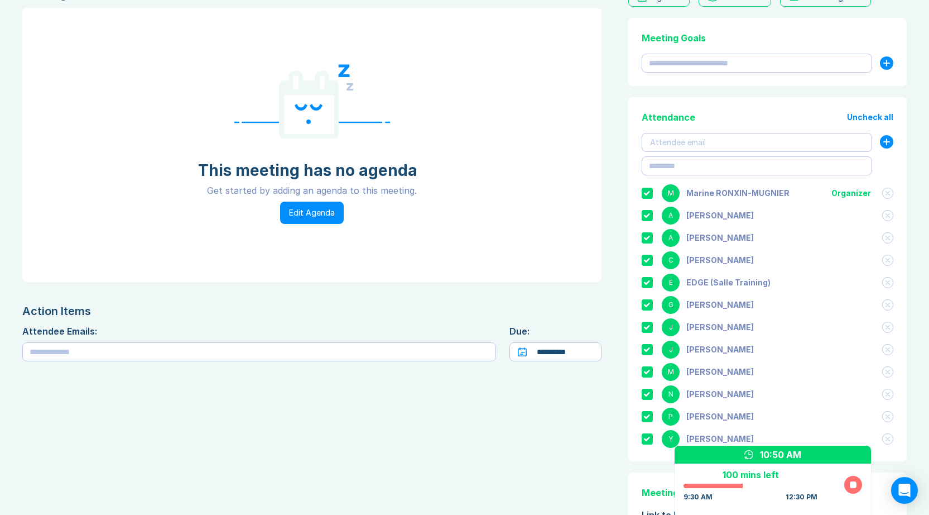
scroll to position [110, 0]
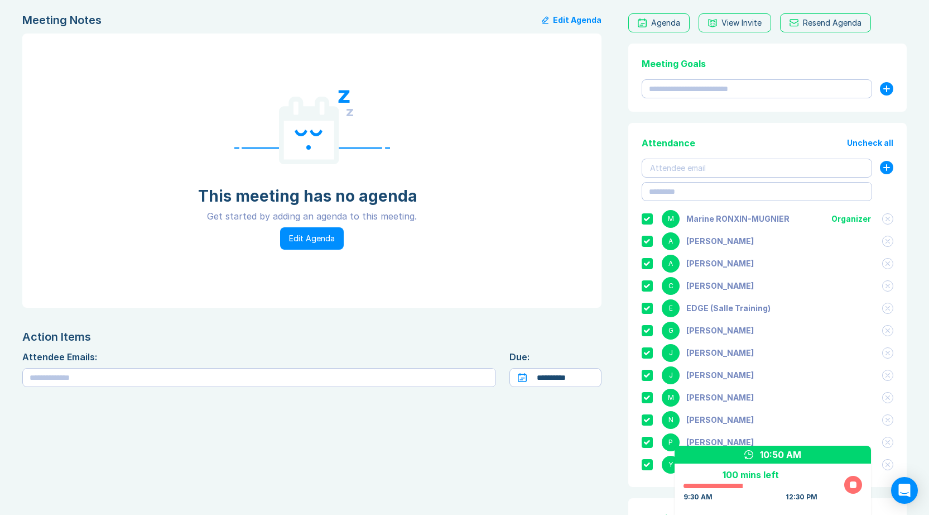
click at [303, 241] on button "Edit Agenda" at bounding box center [312, 238] width 64 height 22
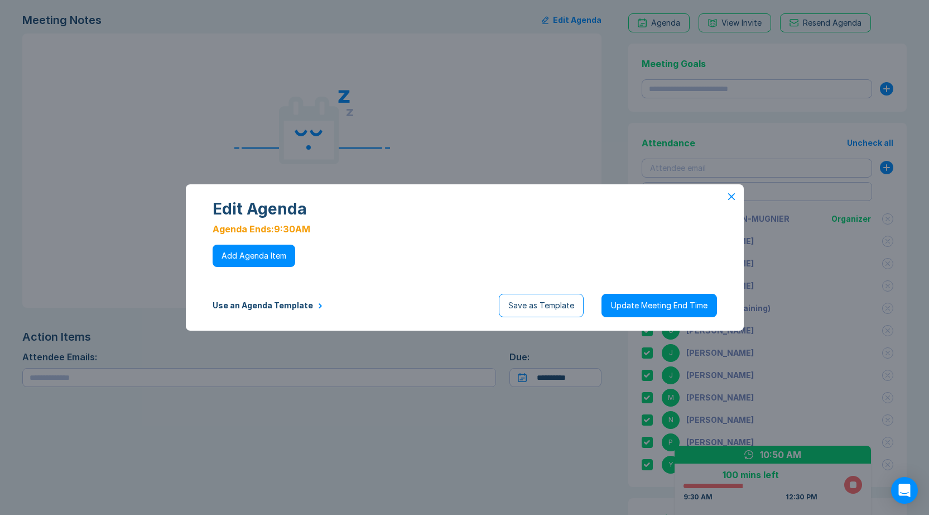
click at [257, 253] on button "Add Agenda Item" at bounding box center [254, 255] width 83 height 22
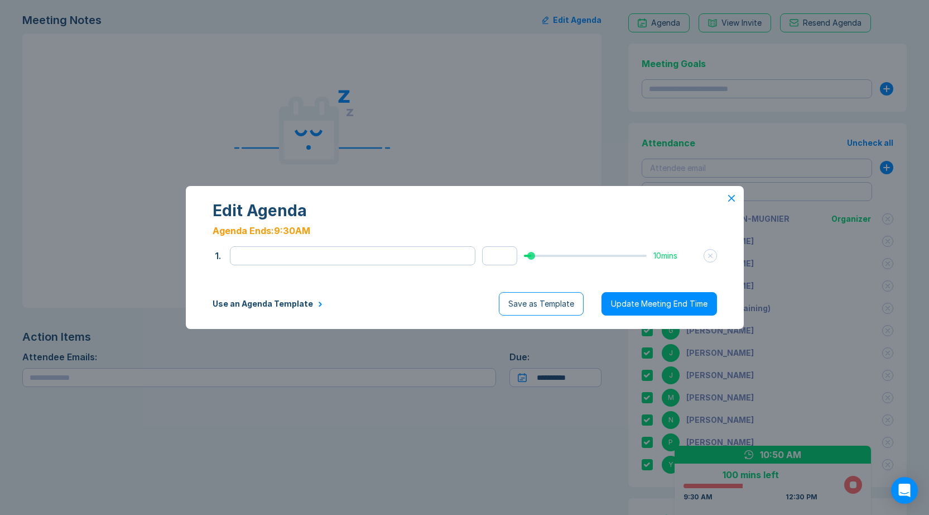
click at [293, 305] on button "Use an Agenda Template" at bounding box center [268, 303] width 110 height 9
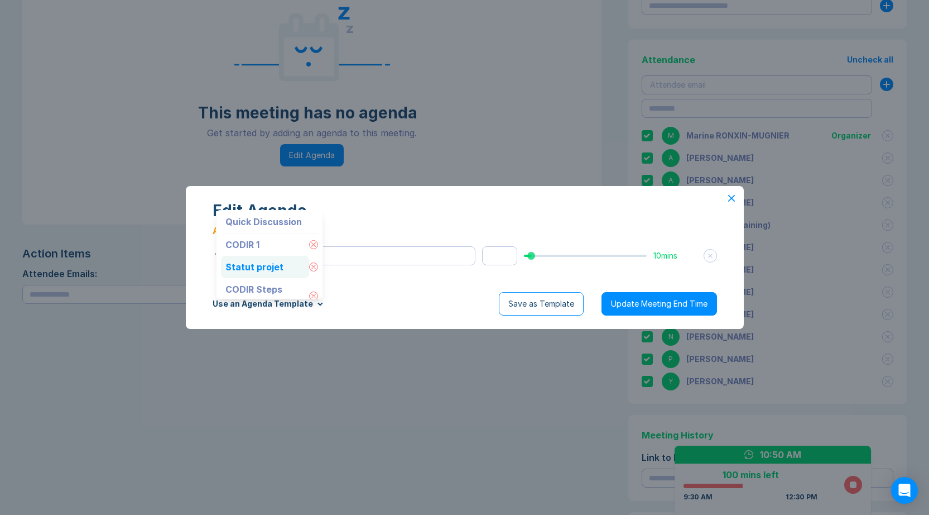
scroll to position [21, 0]
click at [311, 251] on icon at bounding box center [313, 251] width 4 height 4
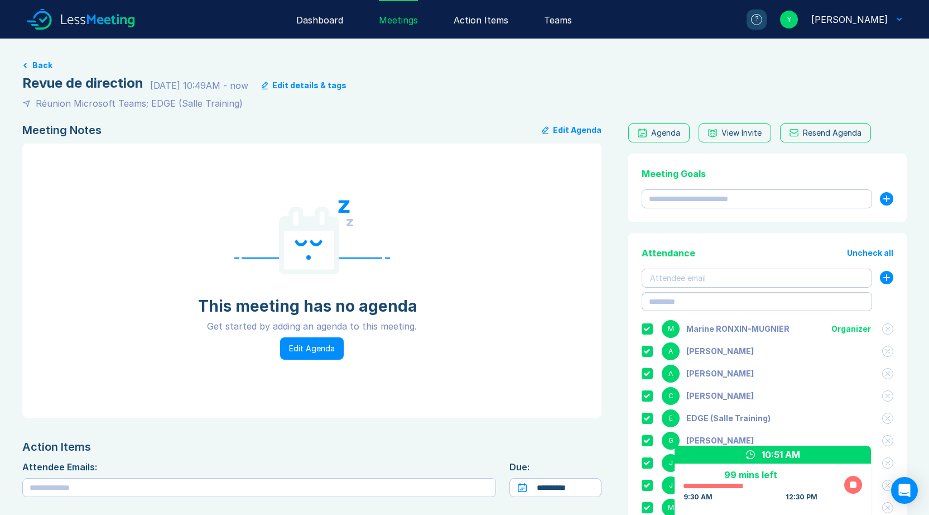
click at [573, 132] on button "Edit Agenda" at bounding box center [571, 129] width 59 height 13
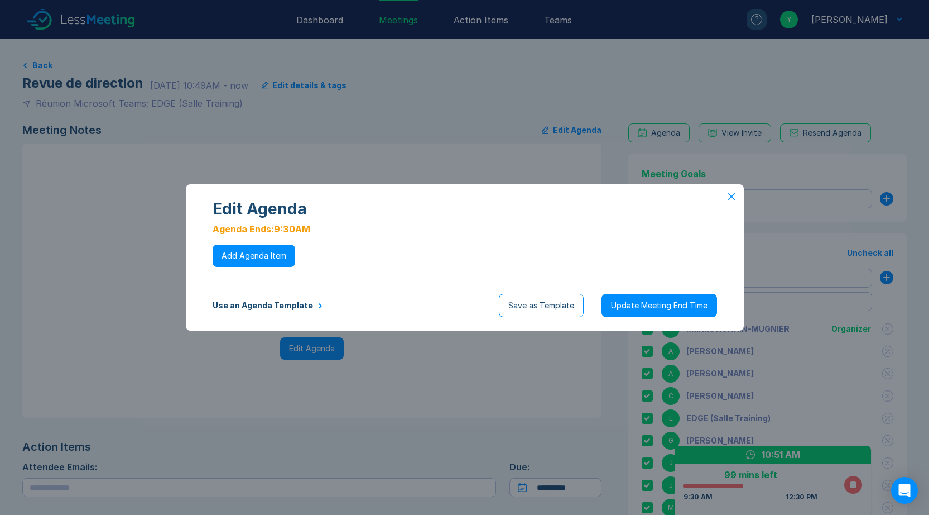
click at [275, 304] on button "Use an Agenda Template" at bounding box center [268, 305] width 110 height 9
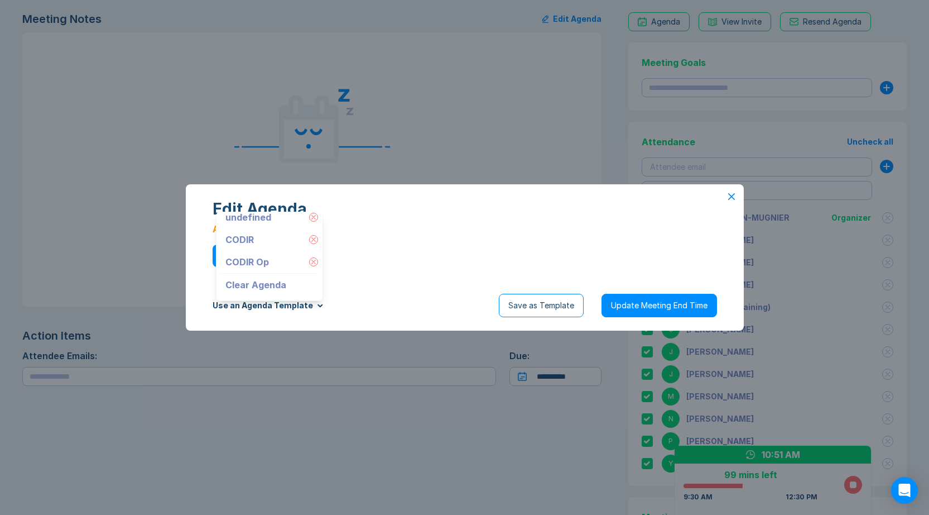
click at [484, 423] on div "Edit Agenda Agenda Ends: 9:30AM To pick up a draggable item, press the space ba…" at bounding box center [464, 257] width 929 height 515
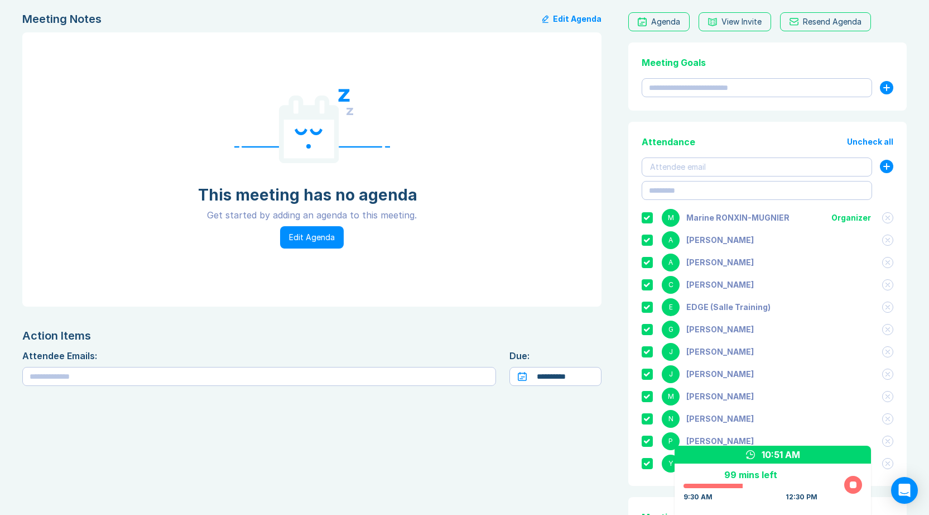
scroll to position [0, 0]
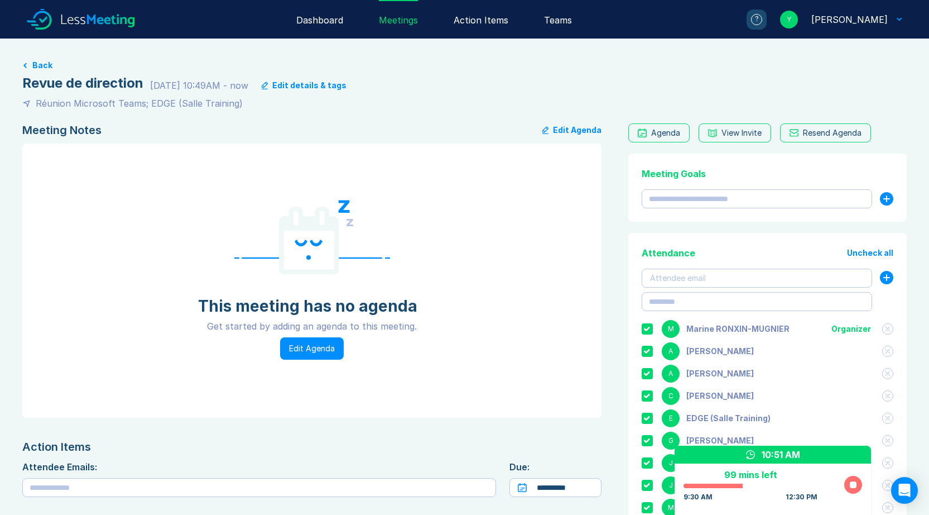
click at [866, 21] on div "[PERSON_NAME]" at bounding box center [849, 19] width 76 height 13
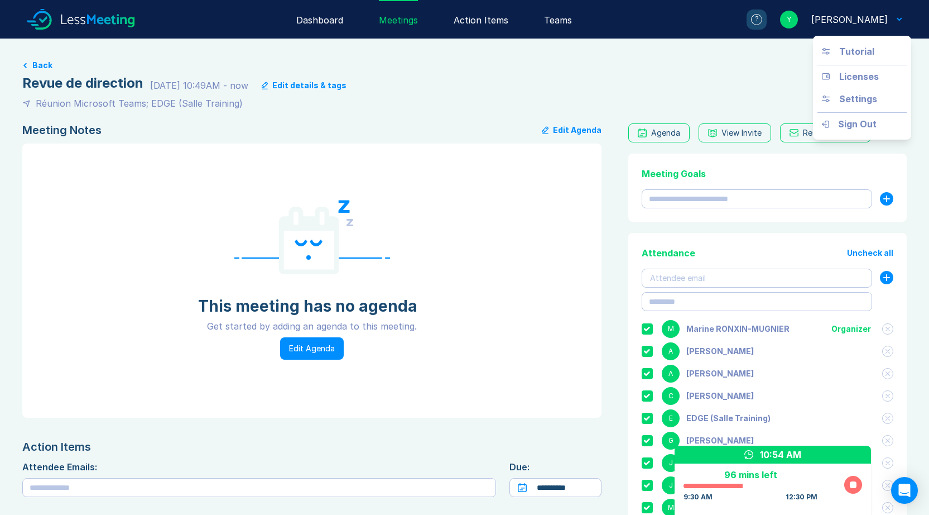
click at [291, 85] on div "Edit details & tags" at bounding box center [309, 85] width 74 height 9
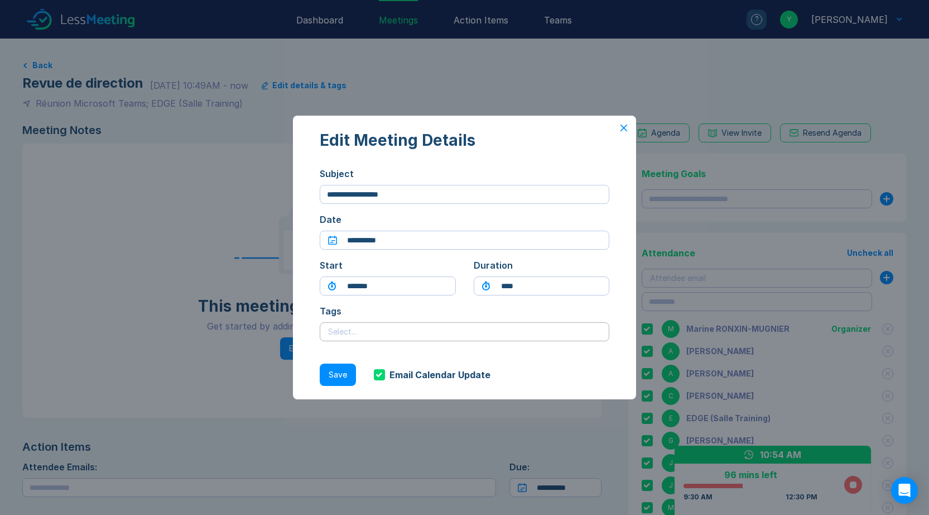
click at [367, 333] on div at bounding box center [464, 331] width 273 height 11
type input "**********"
click at [333, 380] on button "Save" at bounding box center [338, 374] width 36 height 22
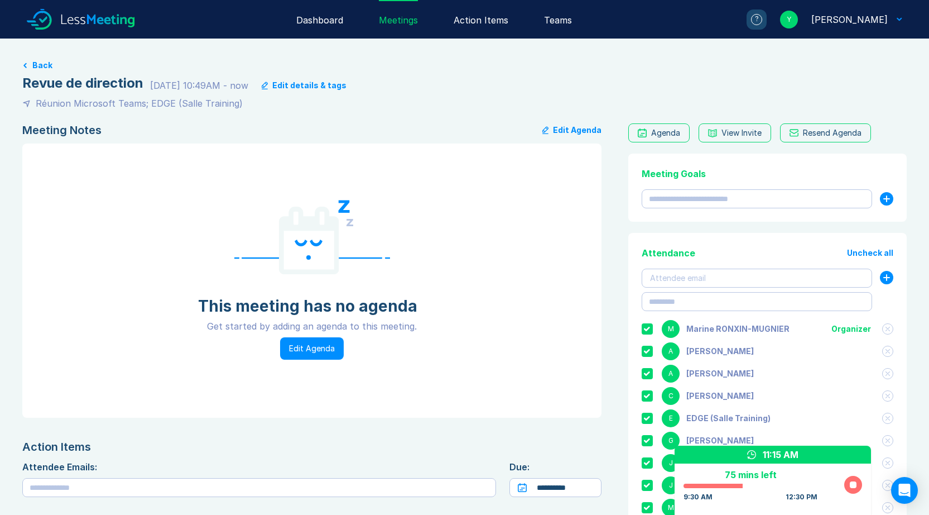
click at [39, 63] on button "Back" at bounding box center [42, 65] width 20 height 9
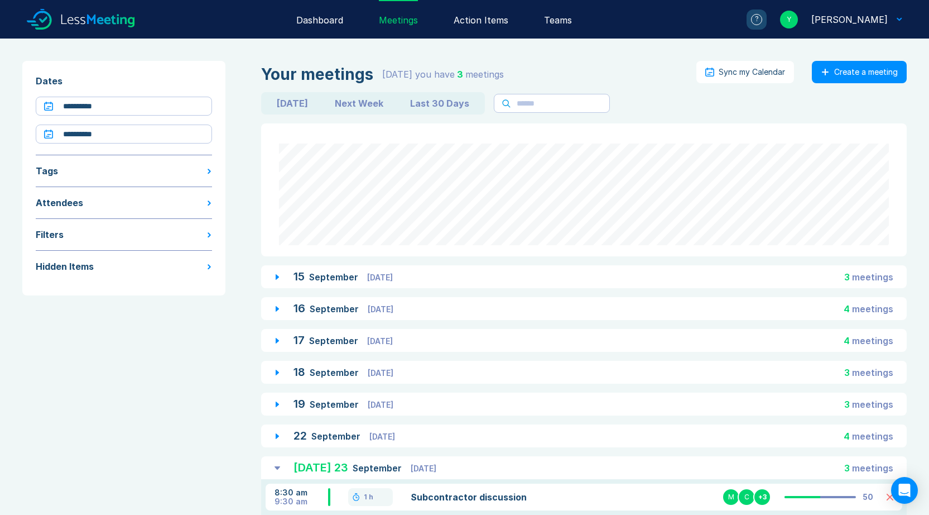
click at [762, 16] on div "?" at bounding box center [756, 19] width 11 height 11
